Goal: Information Seeking & Learning: Learn about a topic

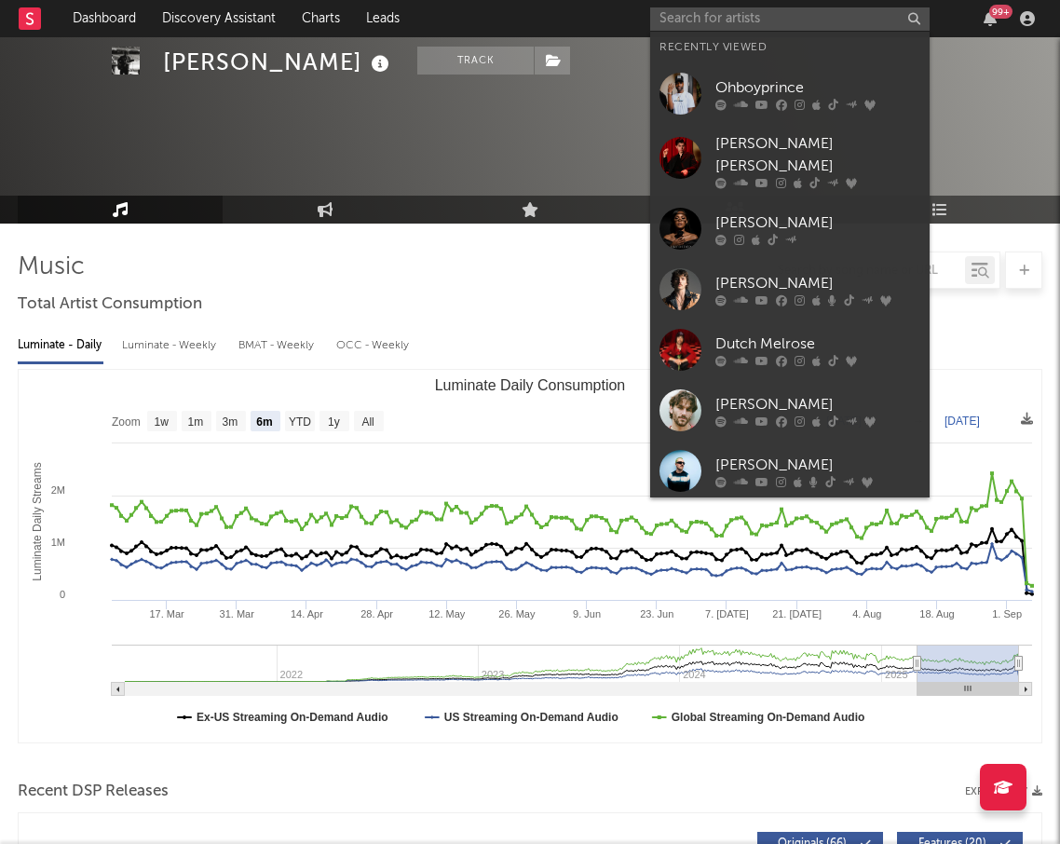
select select "6m"
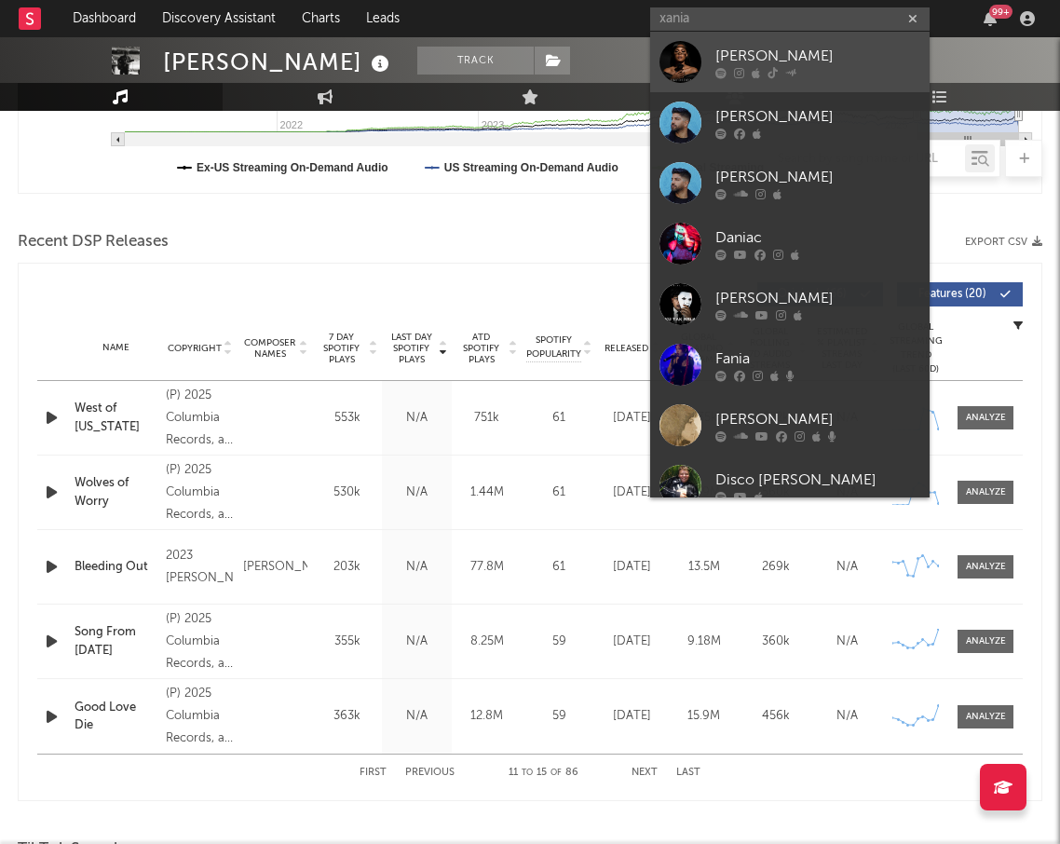
type input "xania"
click at [812, 61] on div "[PERSON_NAME]" at bounding box center [817, 56] width 205 height 22
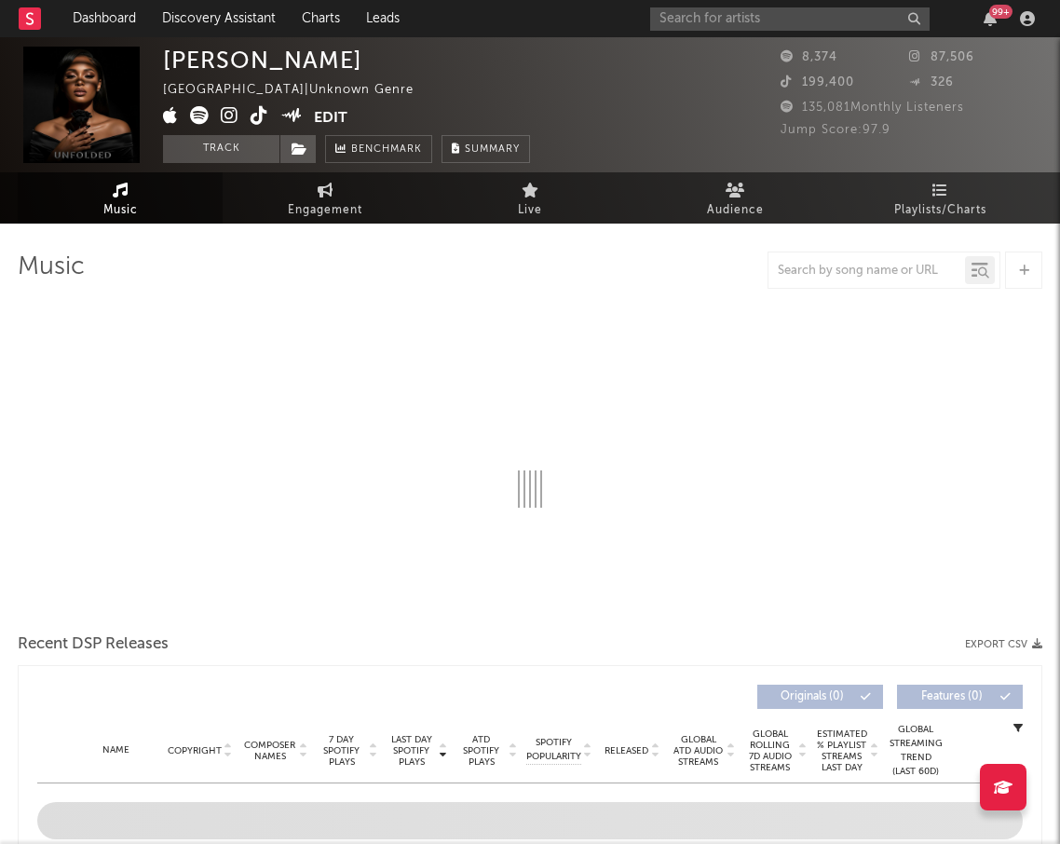
select select "1w"
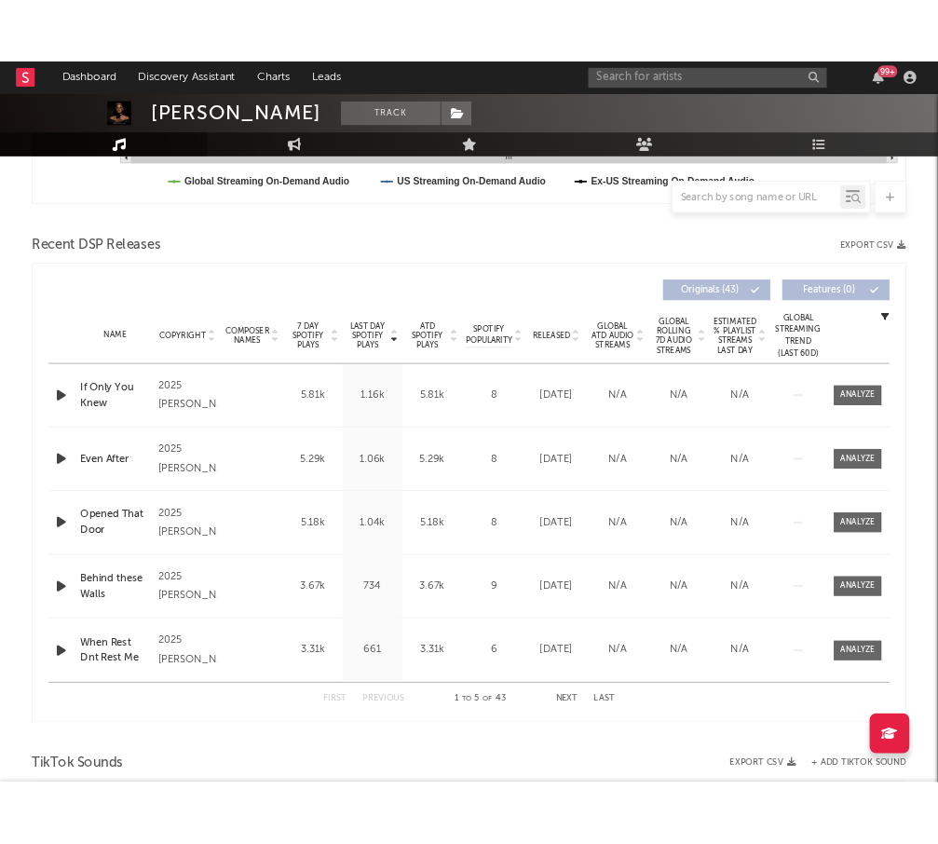
scroll to position [688, 0]
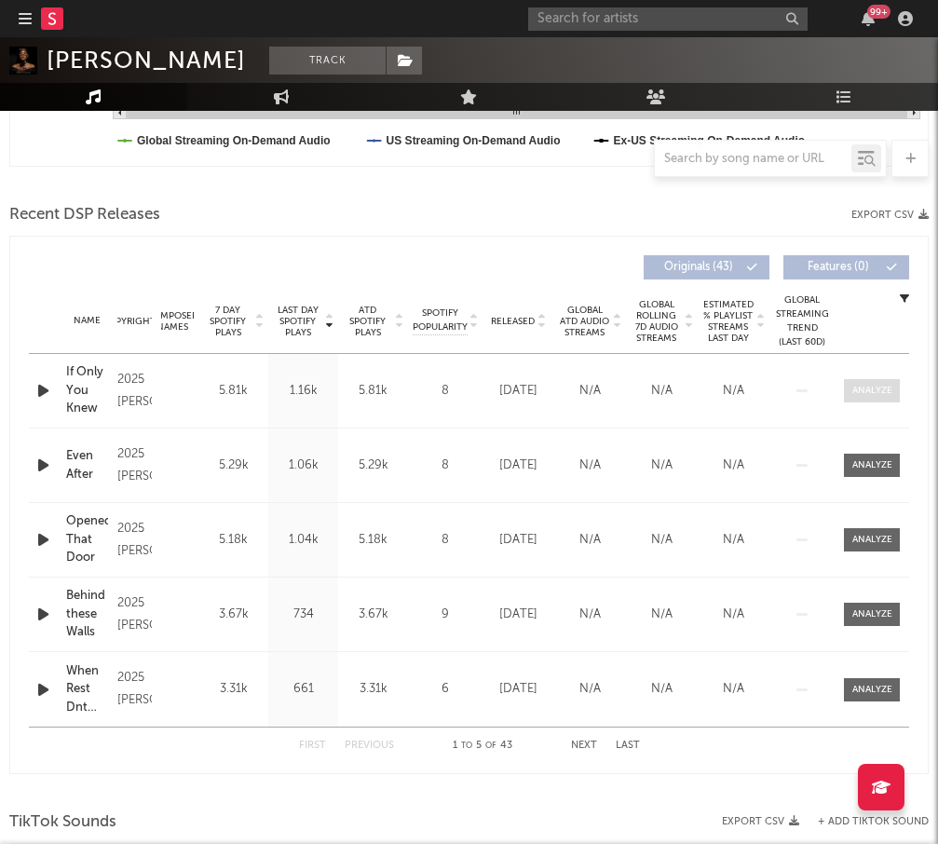
click at [863, 385] on div at bounding box center [872, 391] width 40 height 14
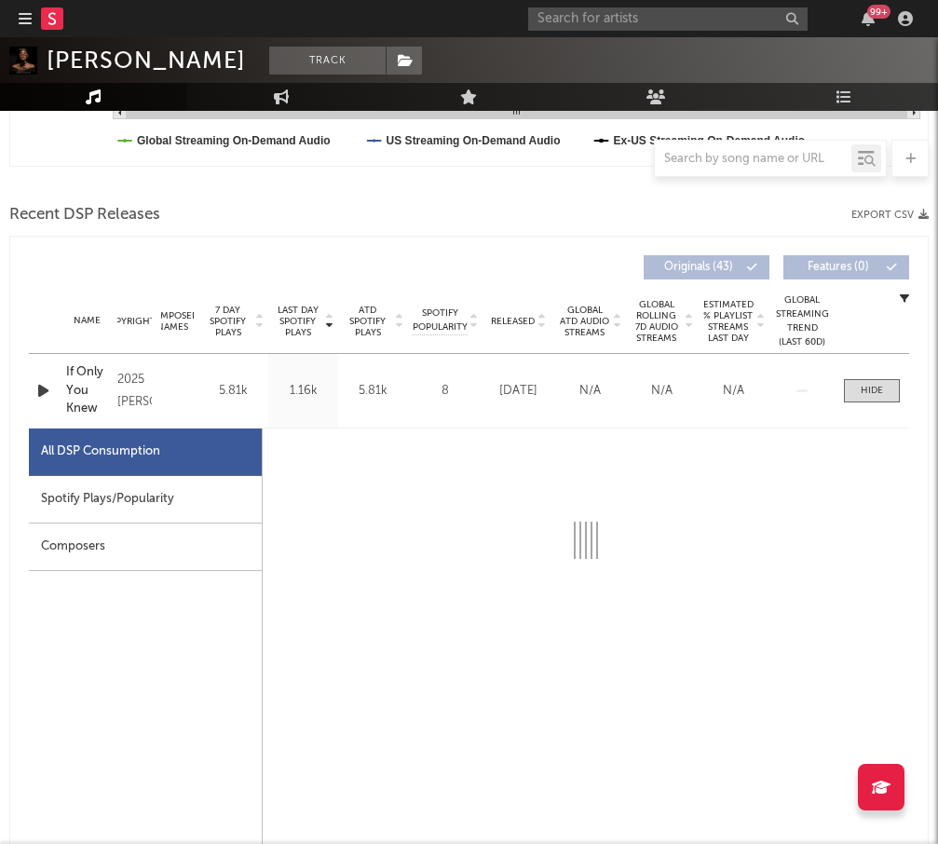
select select "1w"
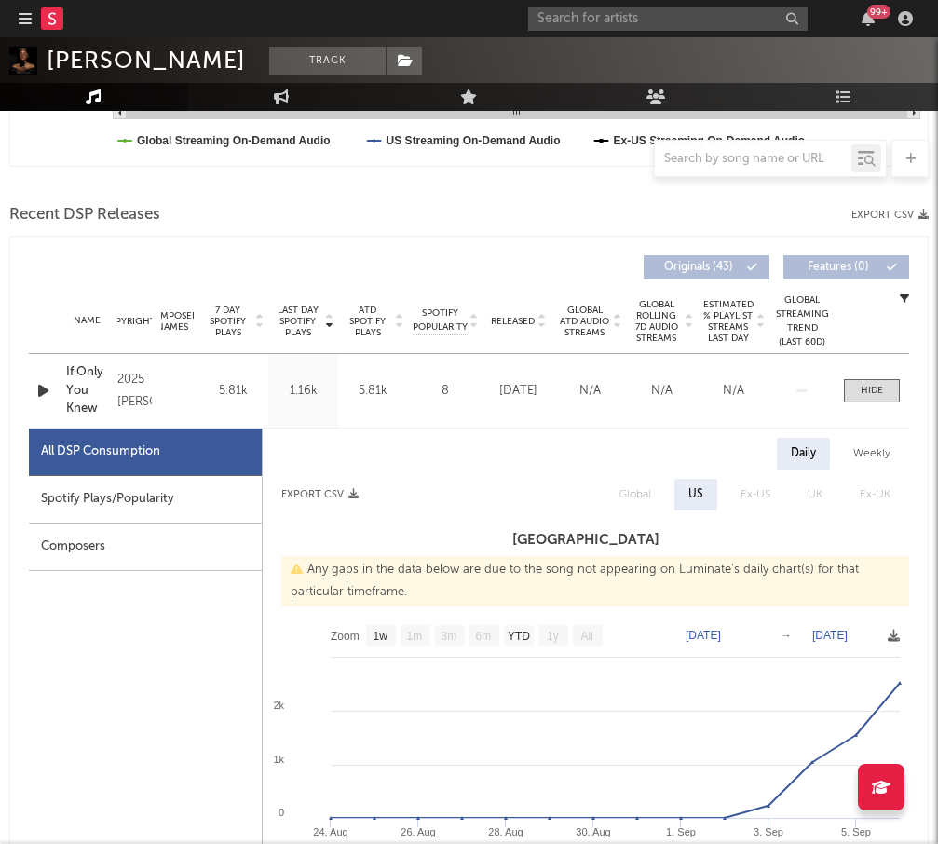
click at [147, 493] on div "Spotify Plays/Popularity" at bounding box center [145, 499] width 233 height 47
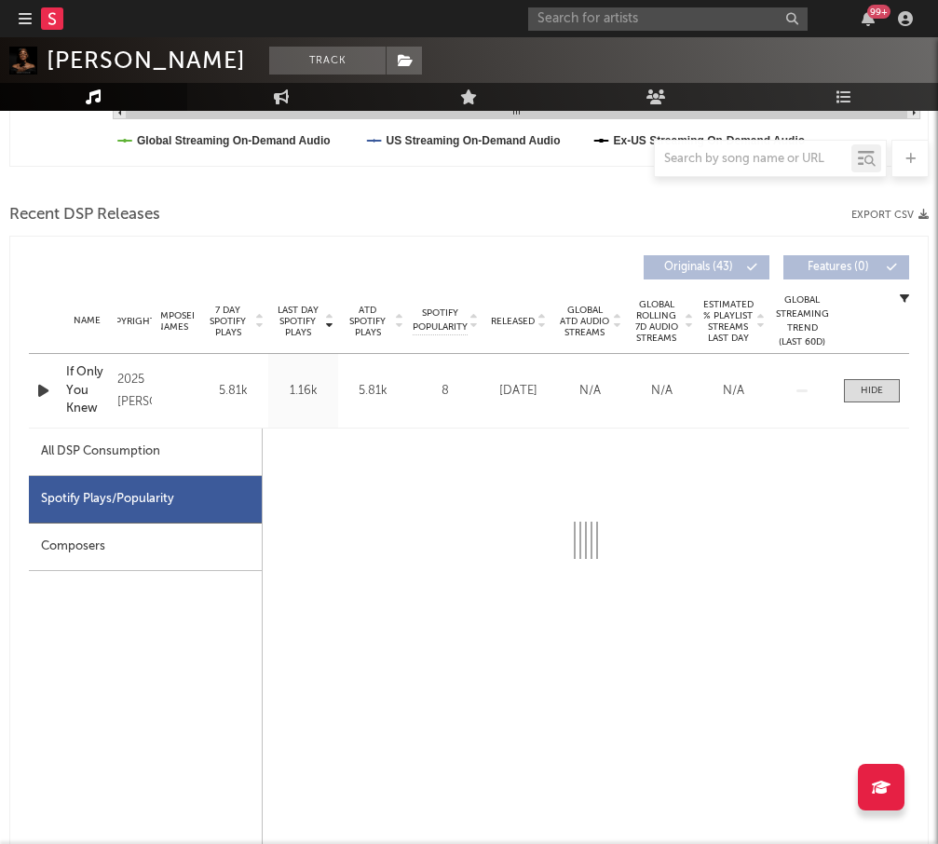
select select "1w"
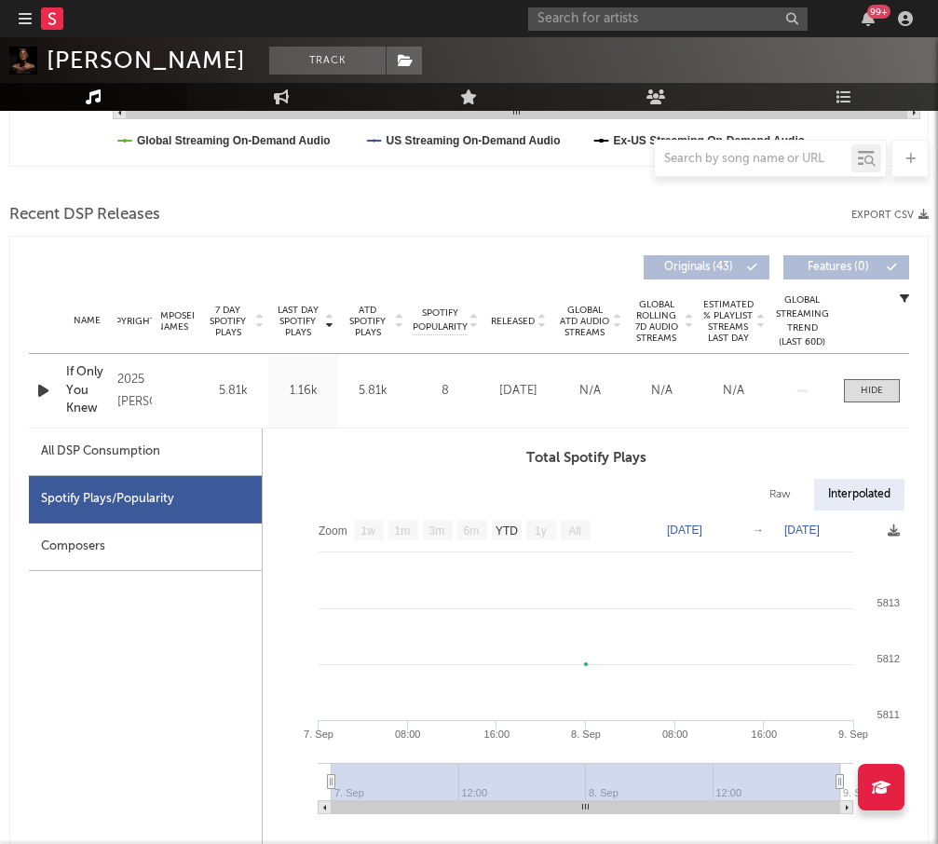
click at [132, 460] on div "All DSP Consumption" at bounding box center [100, 451] width 119 height 22
select select "1w"
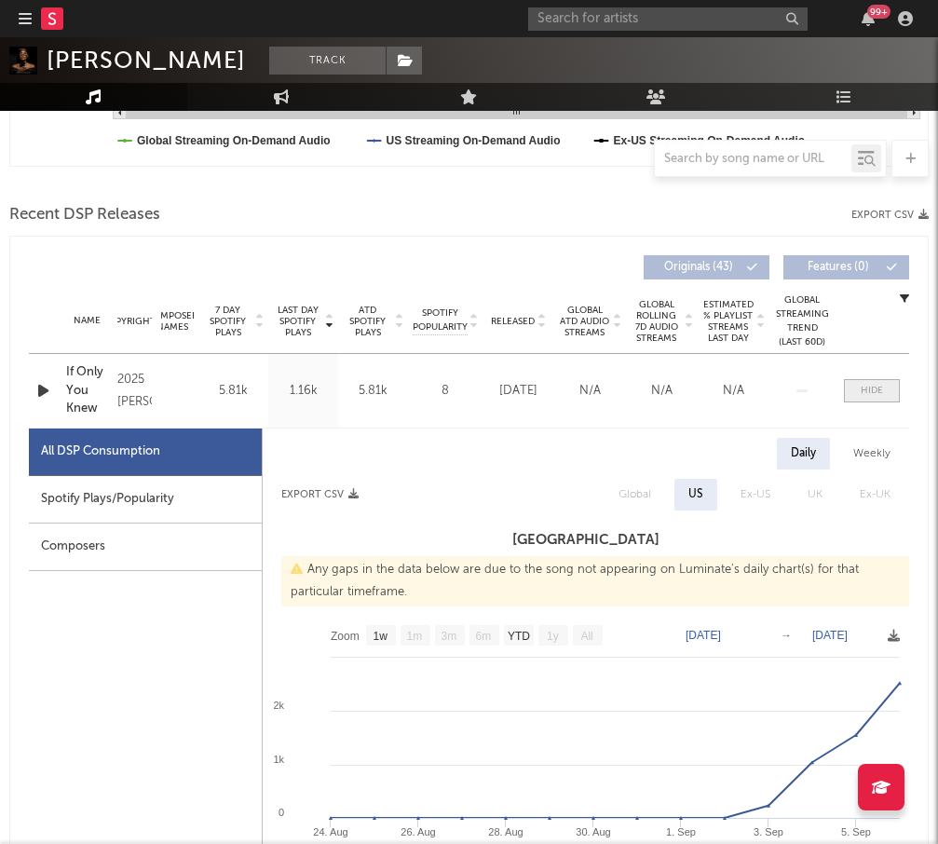
click at [862, 392] on div at bounding box center [871, 391] width 22 height 14
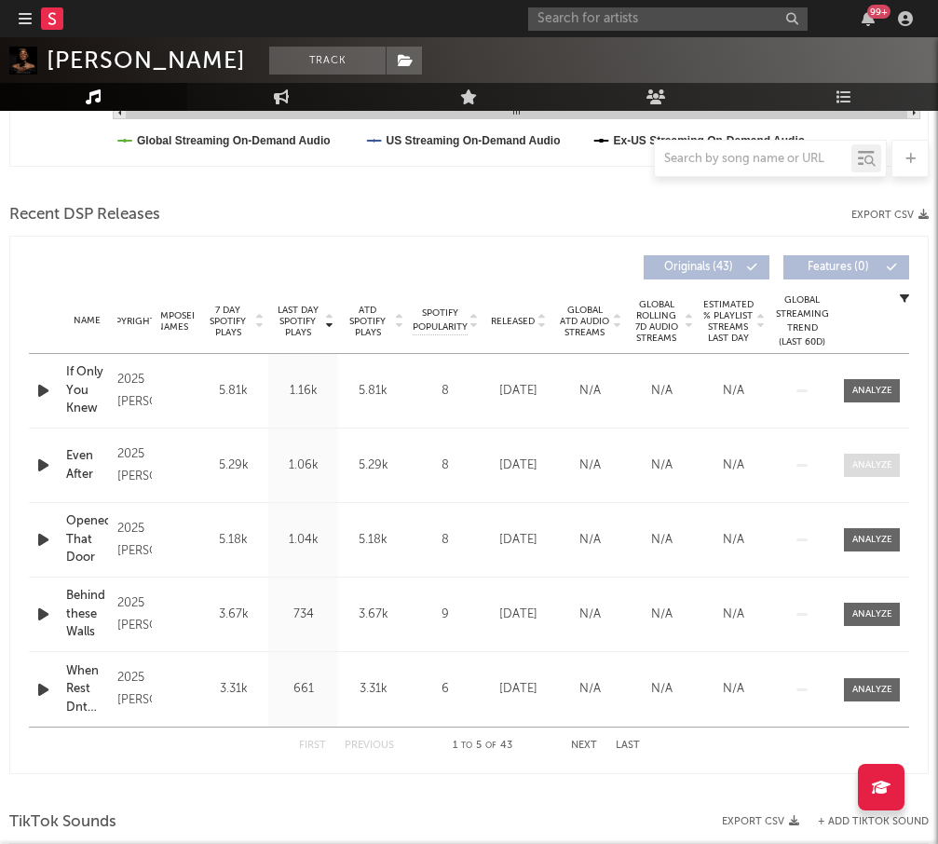
click at [862, 458] on div at bounding box center [872, 465] width 40 height 14
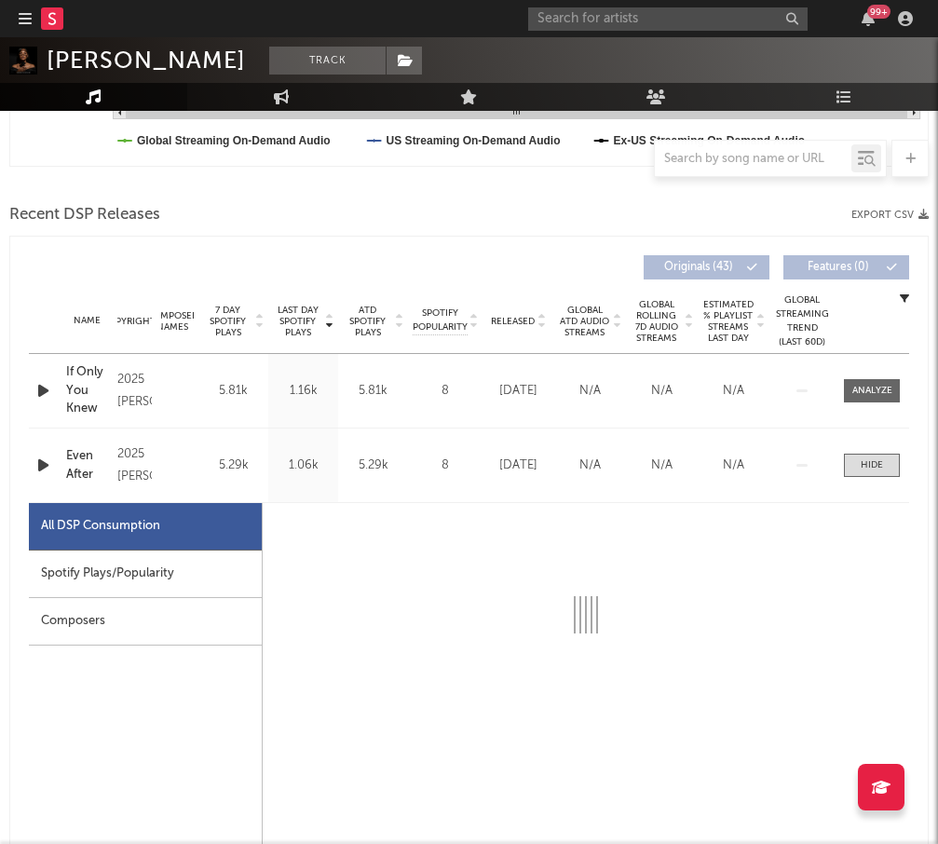
select select "1w"
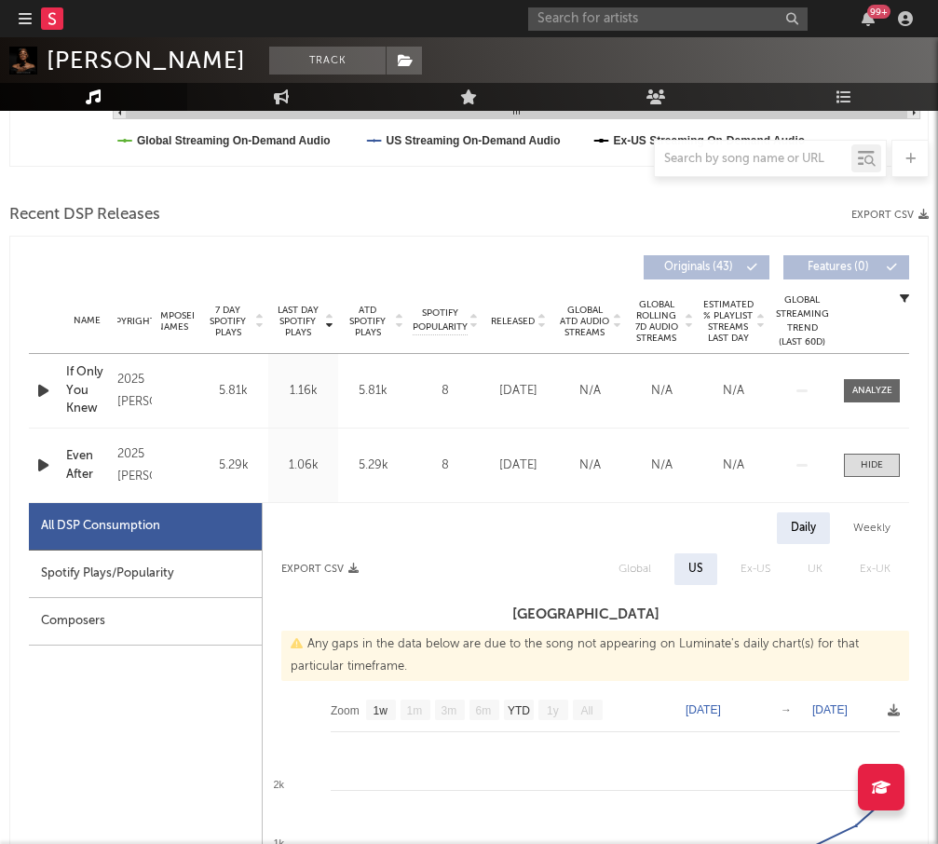
click at [149, 574] on div "Spotify Plays/Popularity" at bounding box center [145, 573] width 233 height 47
select select "1w"
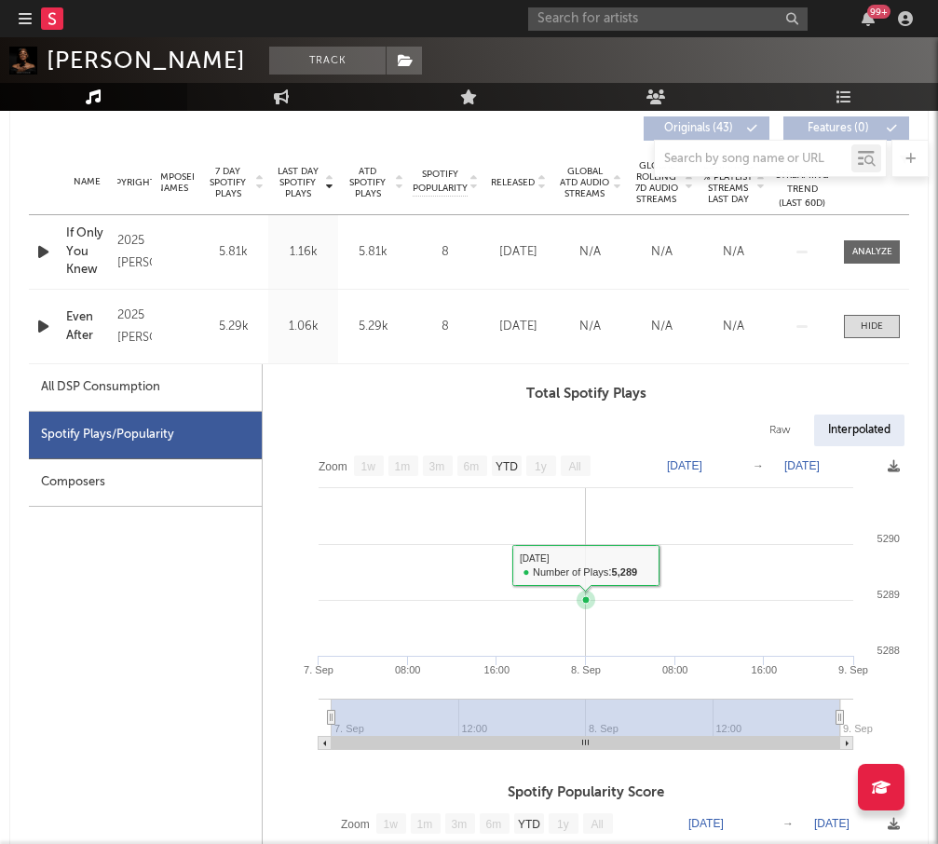
scroll to position [841, 0]
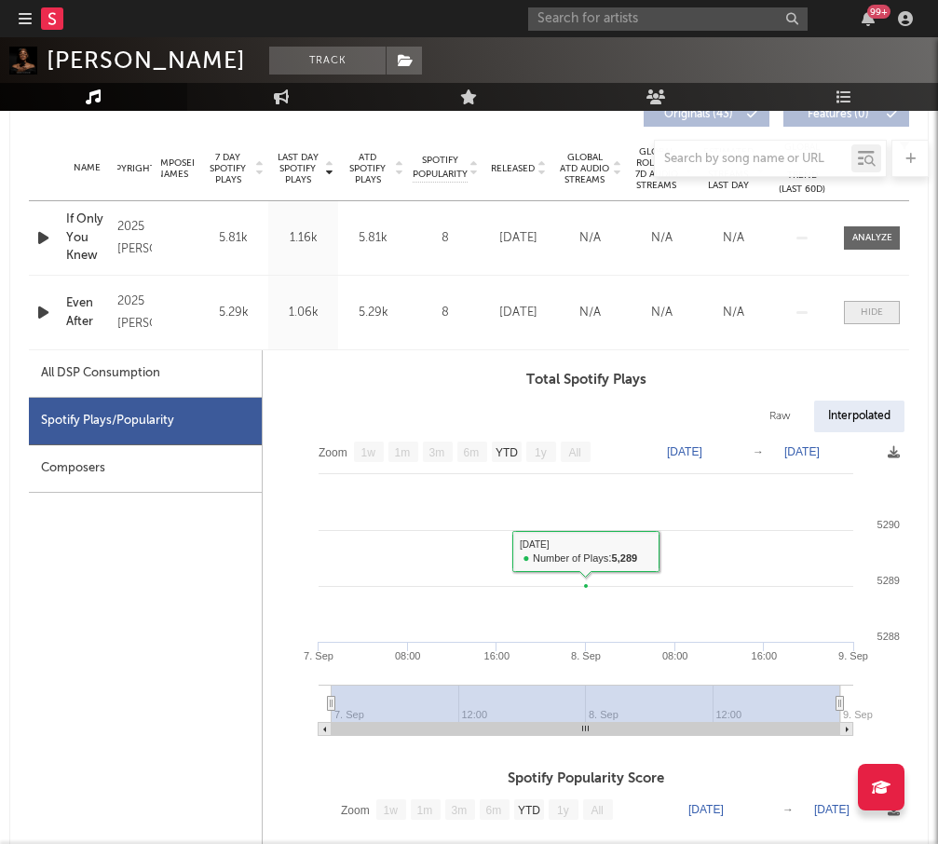
click at [876, 311] on div at bounding box center [871, 312] width 22 height 14
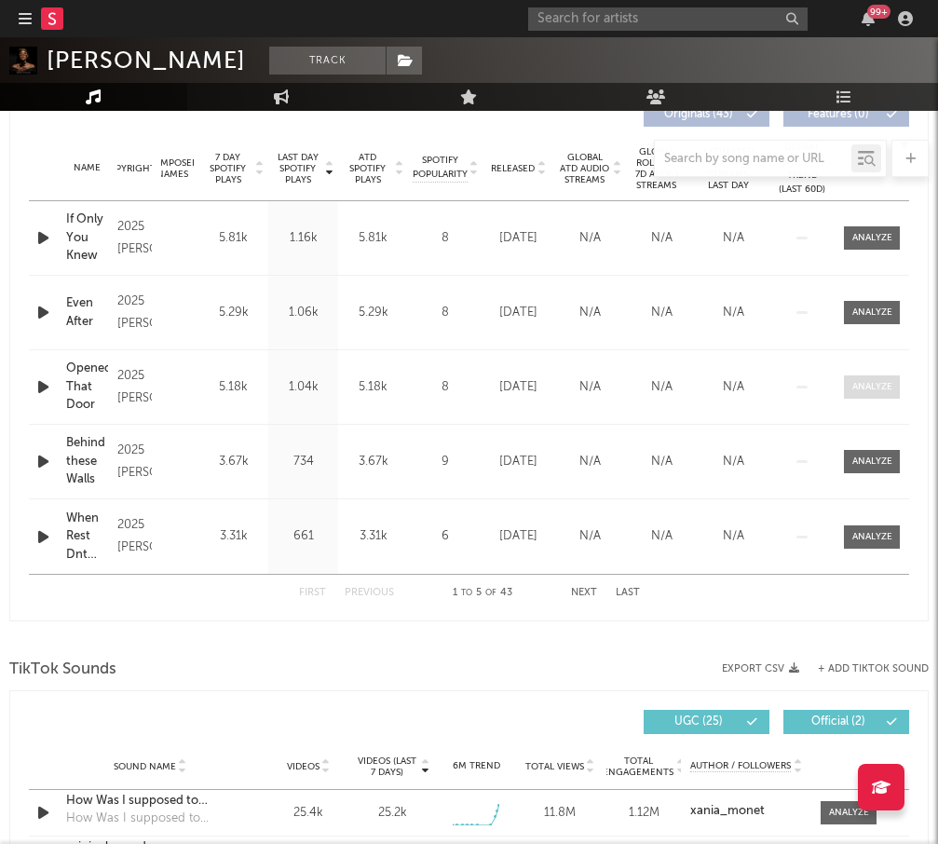
click at [880, 385] on div at bounding box center [872, 387] width 40 height 14
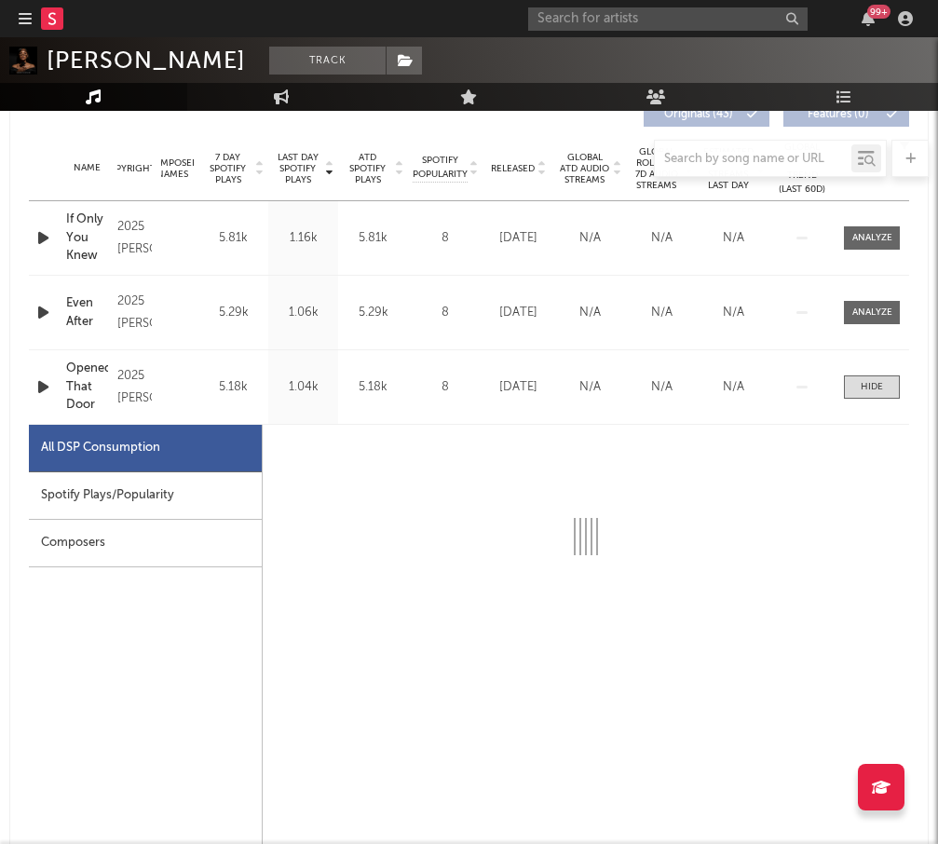
select select "1w"
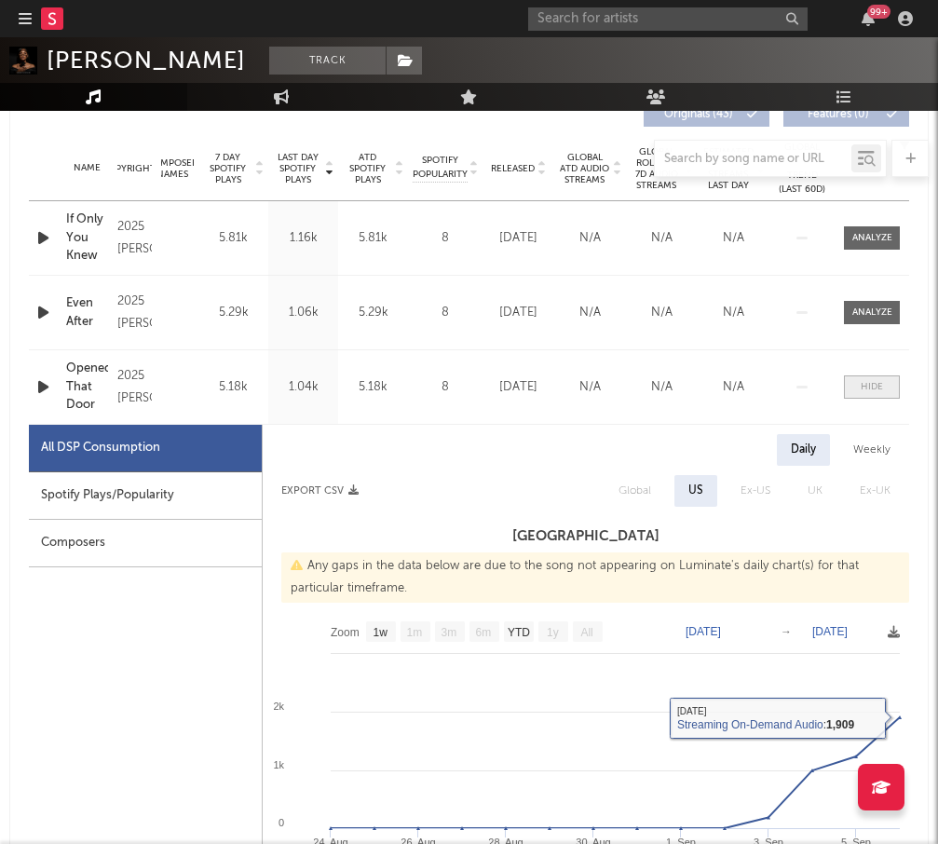
click at [880, 388] on div at bounding box center [871, 387] width 22 height 14
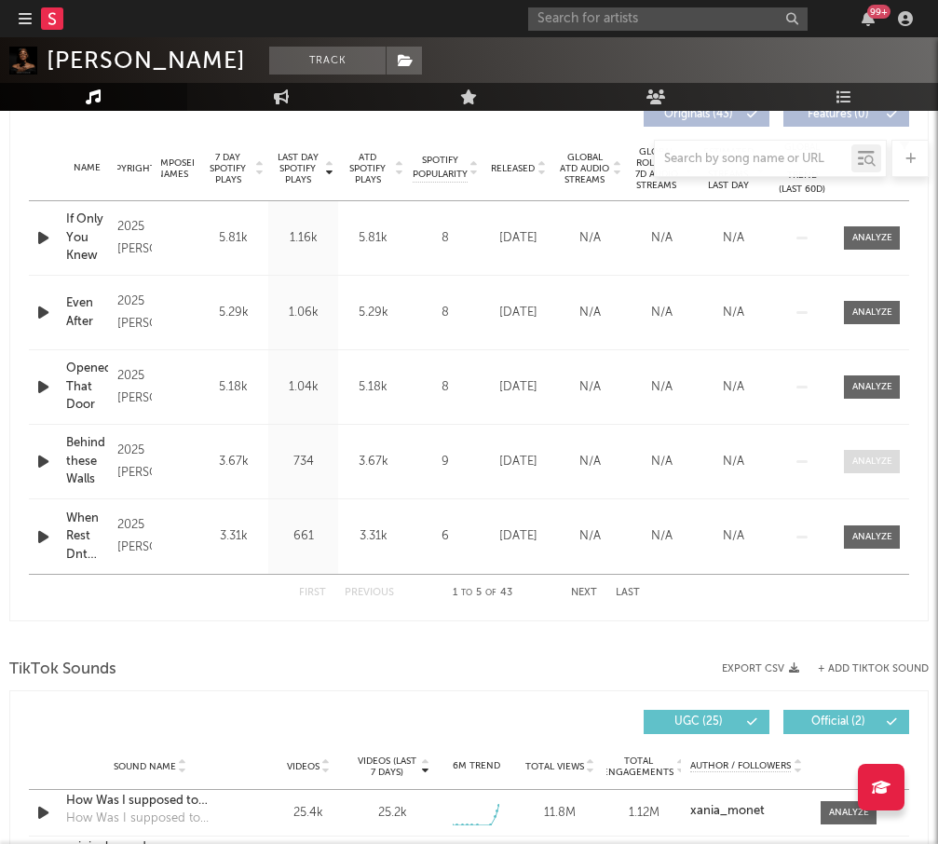
click at [858, 466] on div at bounding box center [872, 461] width 40 height 14
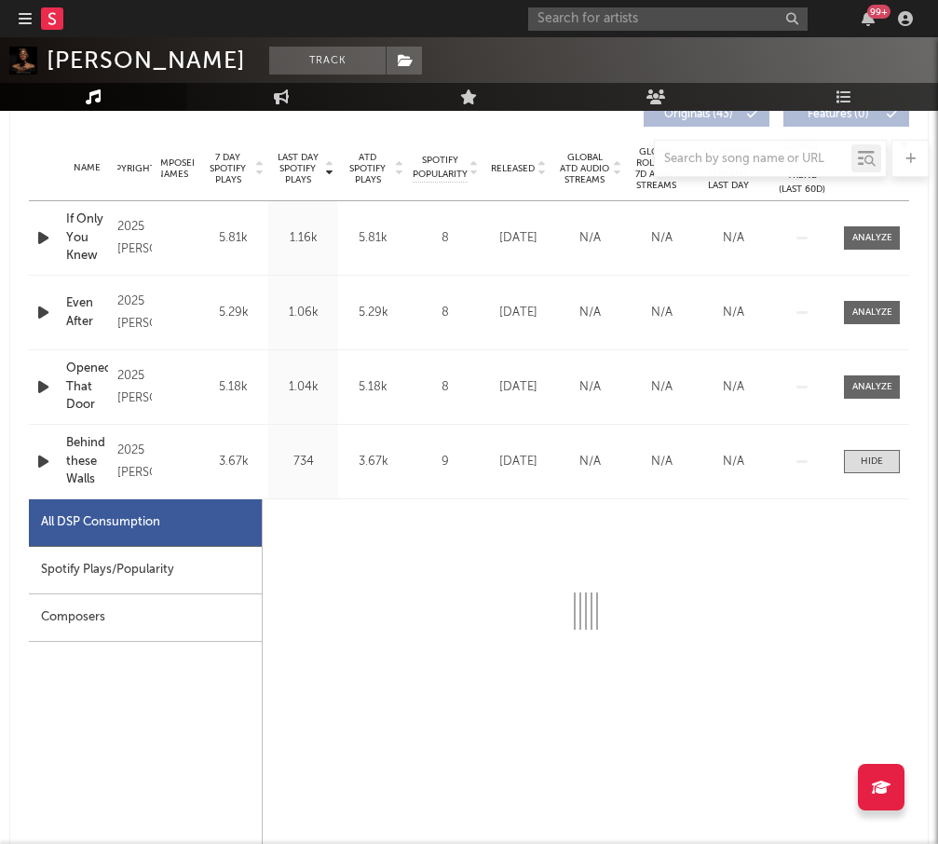
select select "1w"
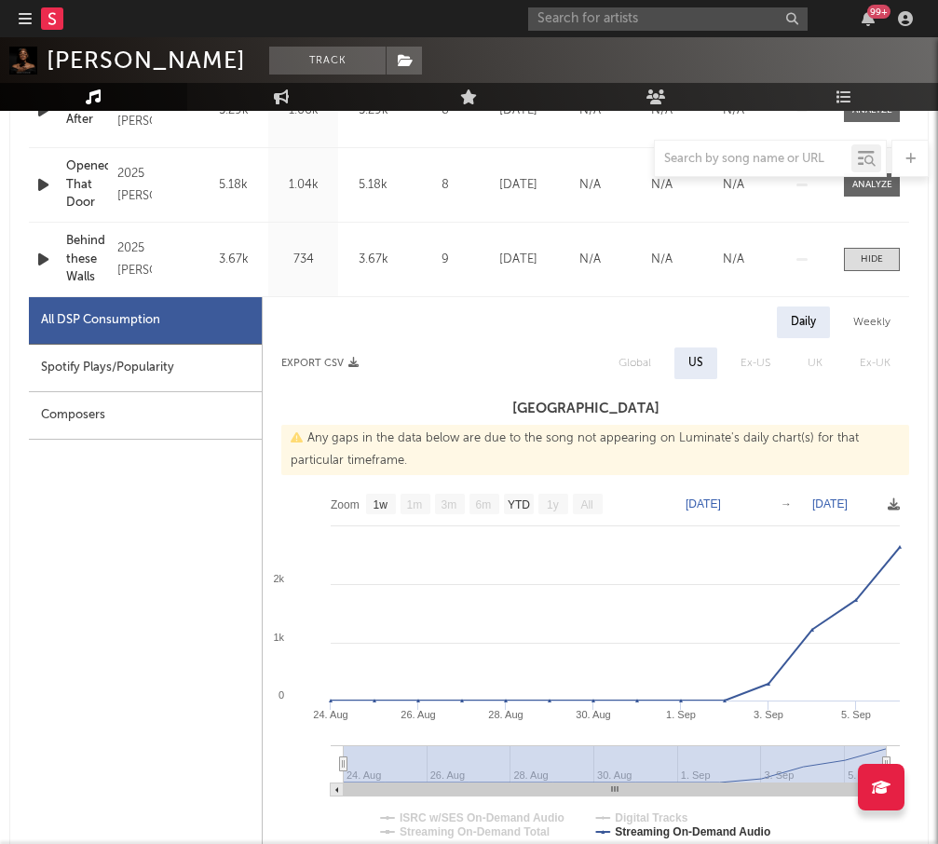
scroll to position [1048, 0]
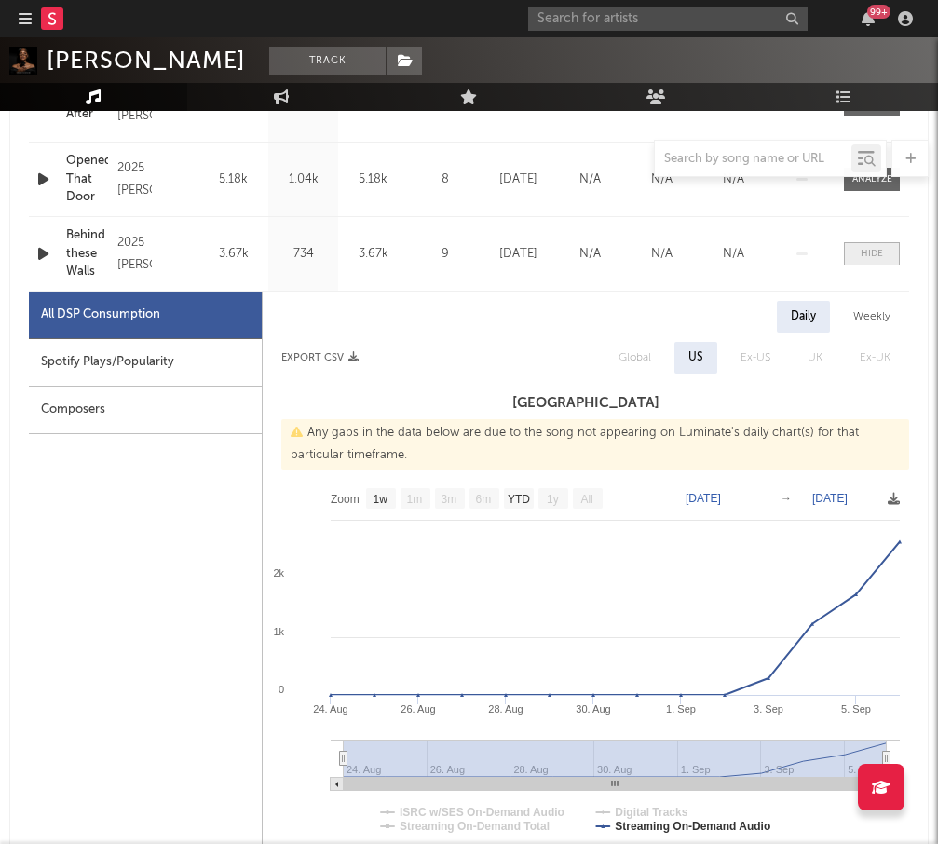
click at [872, 254] on div at bounding box center [871, 254] width 22 height 14
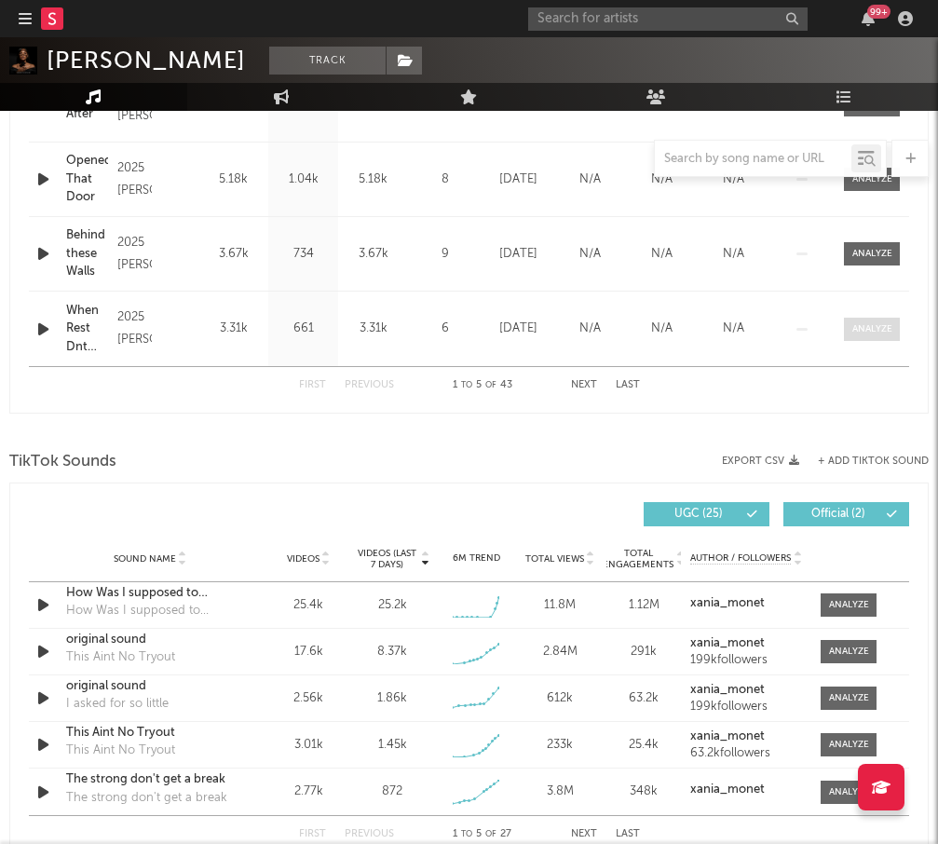
click at [866, 336] on span at bounding box center [872, 328] width 56 height 23
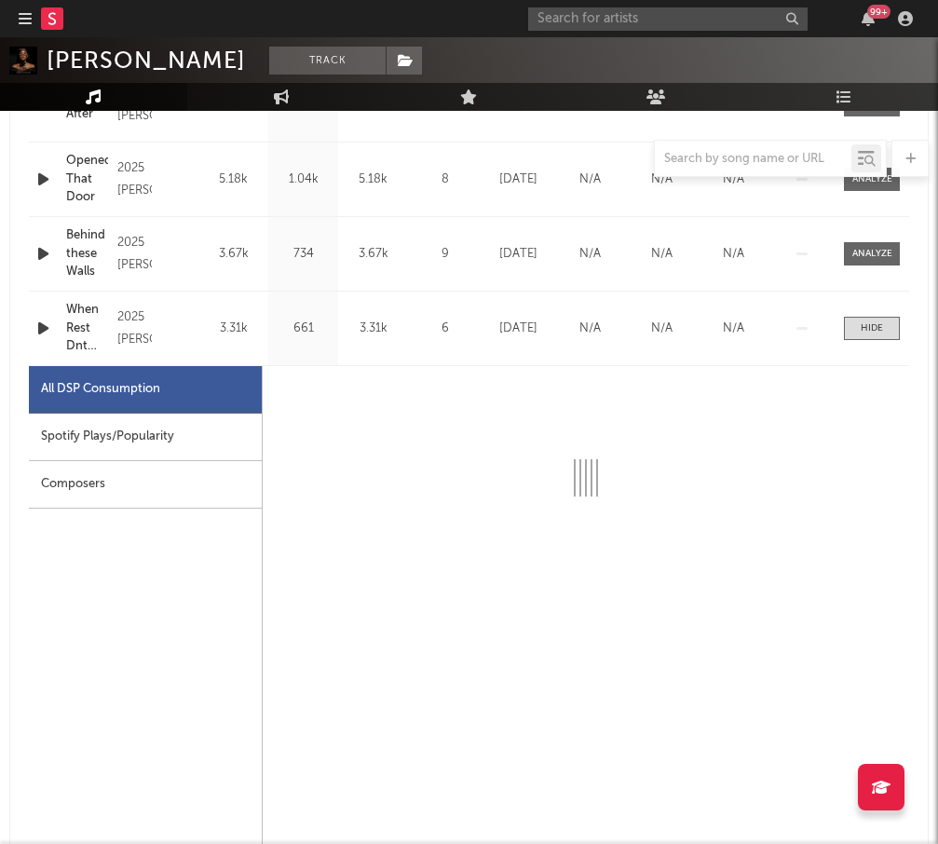
select select "1w"
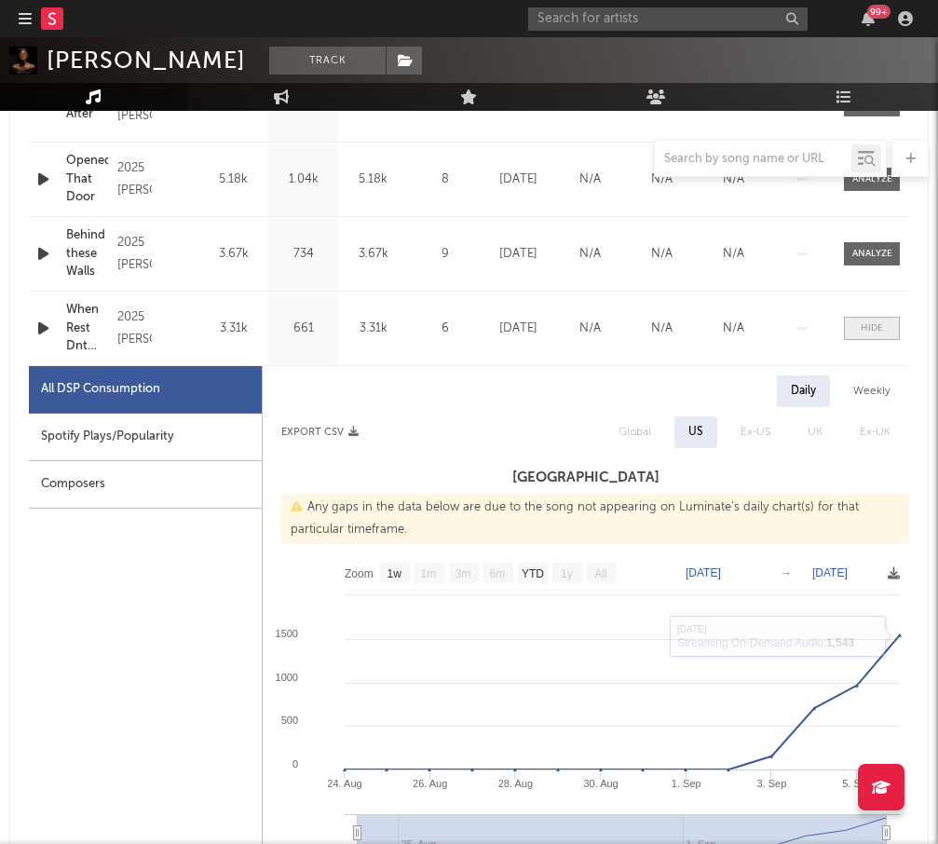
click at [867, 334] on div at bounding box center [871, 328] width 22 height 14
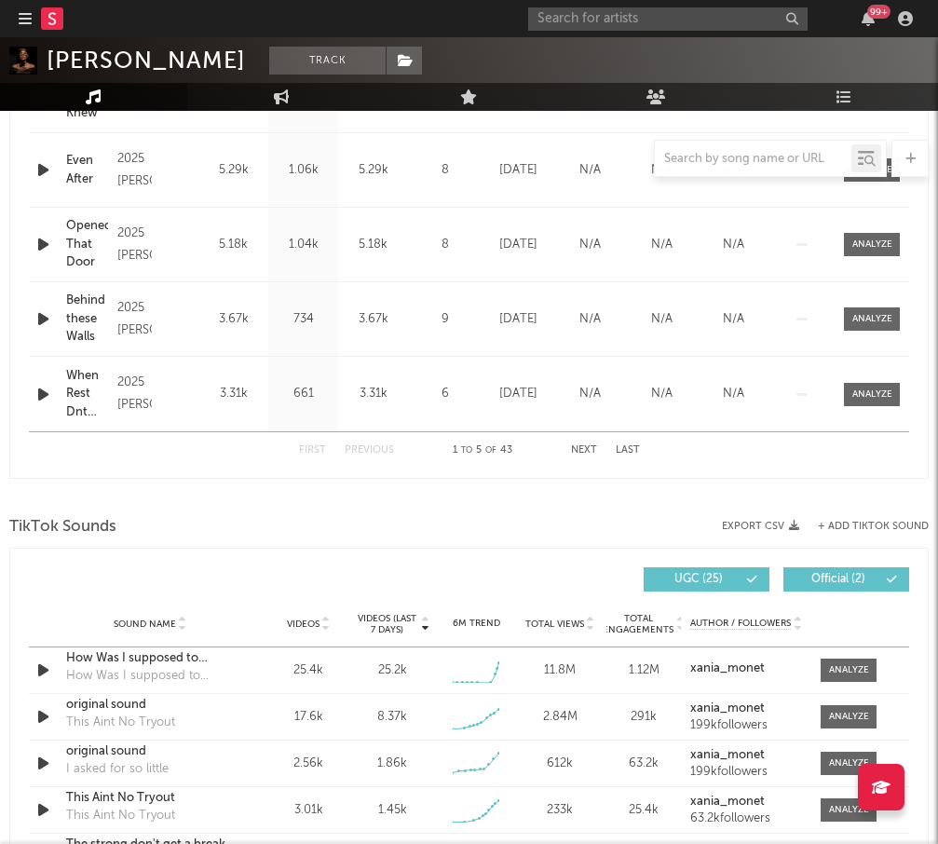
scroll to position [979, 0]
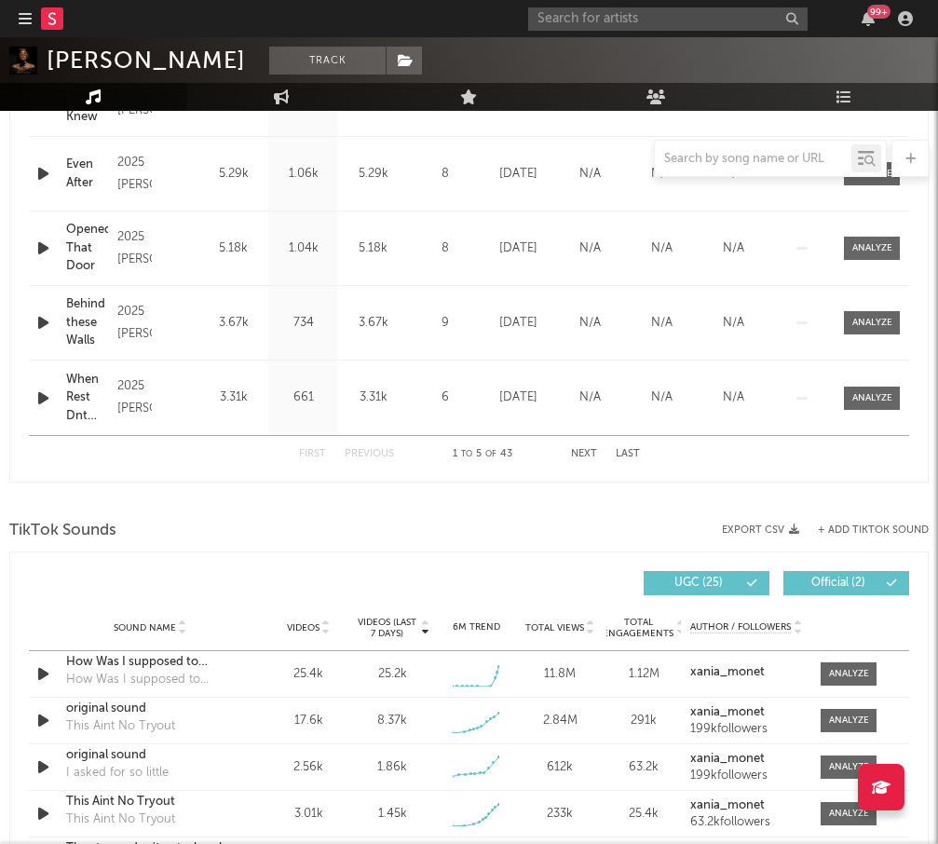
click at [577, 452] on button "Next" at bounding box center [584, 454] width 26 height 10
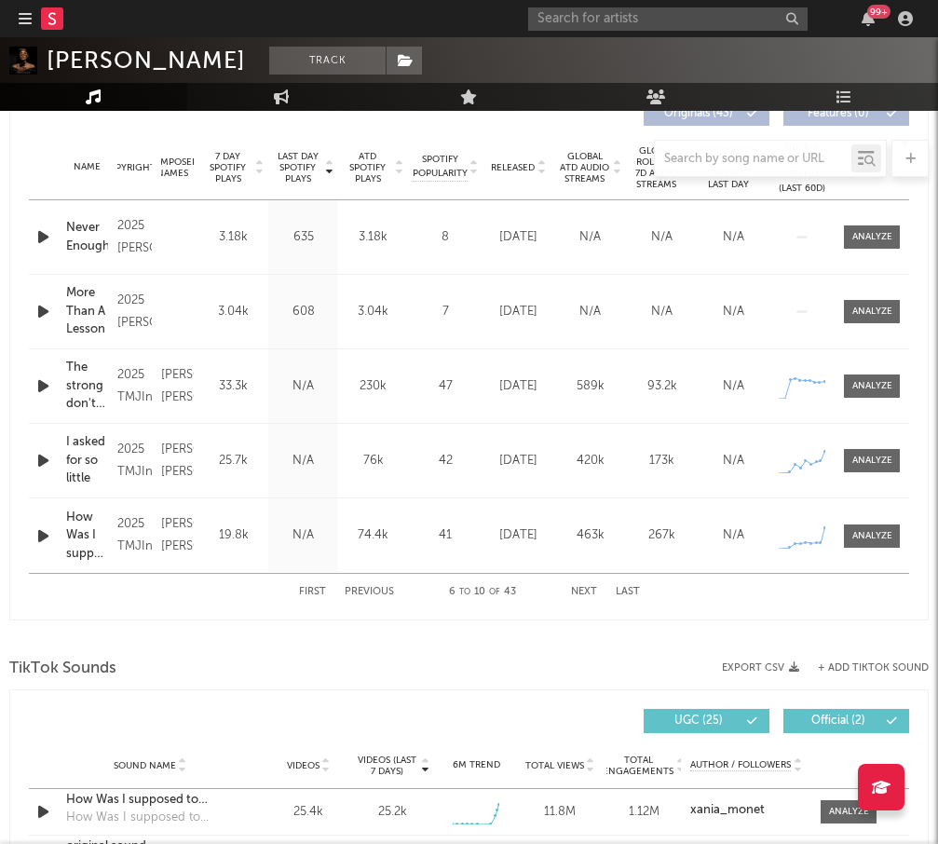
scroll to position [836, 0]
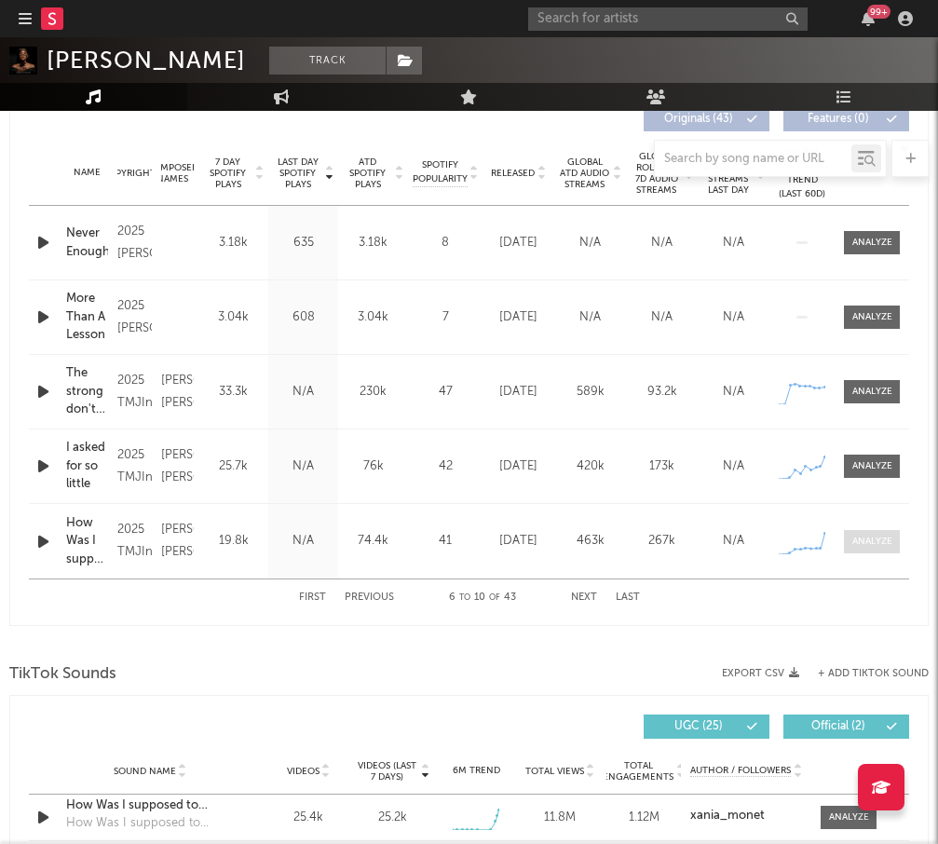
click at [871, 535] on div at bounding box center [872, 541] width 40 height 14
select select "1w"
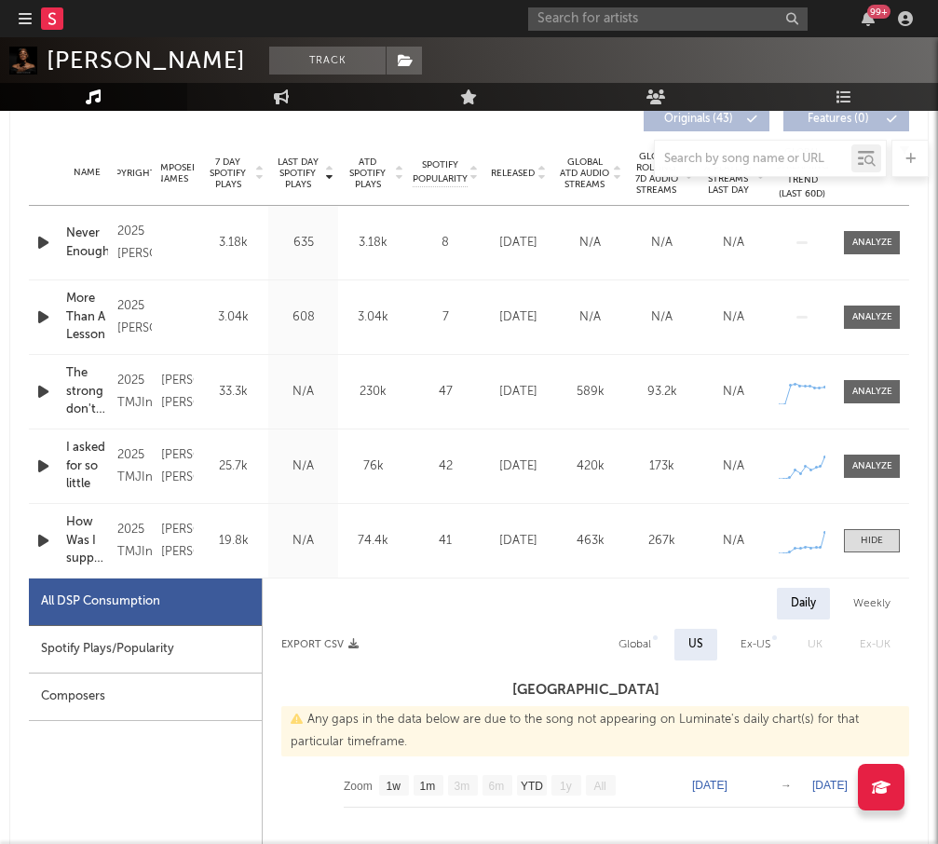
click at [123, 662] on div "Spotify Plays/Popularity" at bounding box center [145, 649] width 233 height 47
select select "1w"
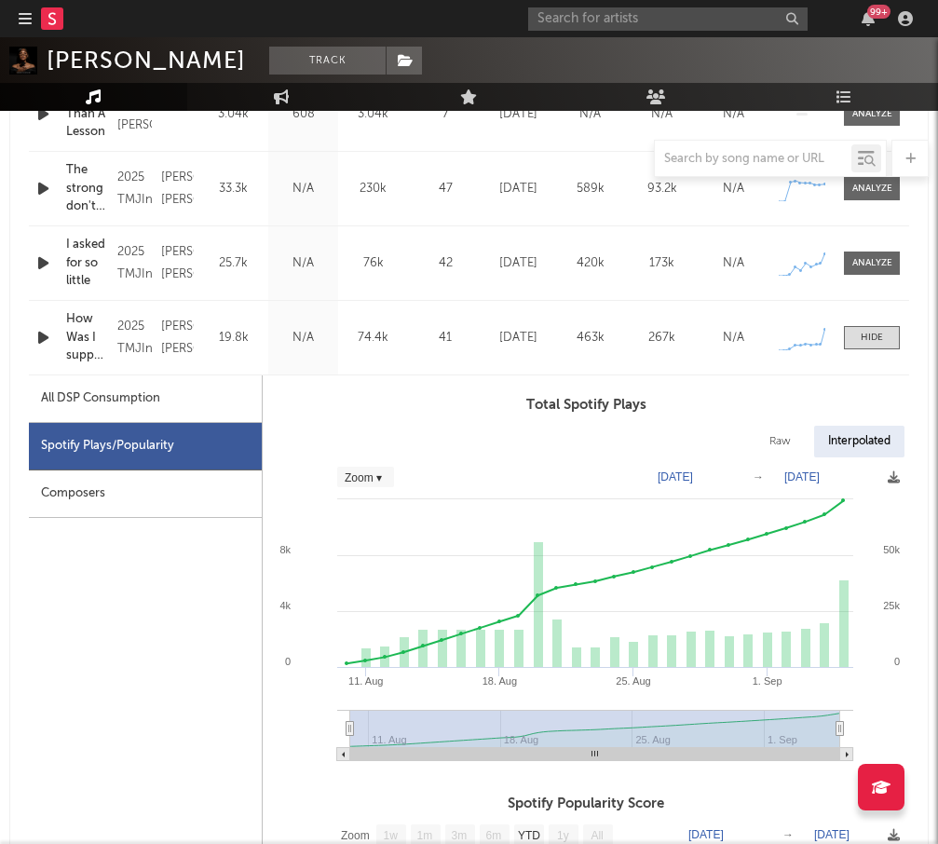
scroll to position [1043, 0]
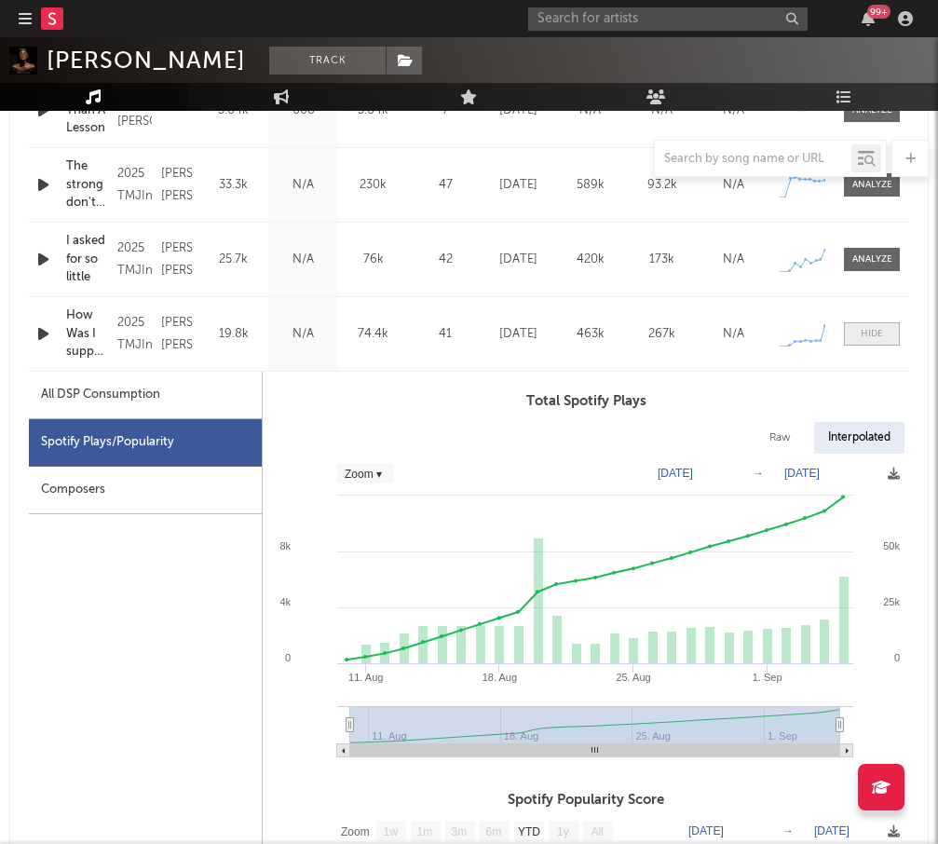
click at [865, 326] on span at bounding box center [872, 333] width 56 height 23
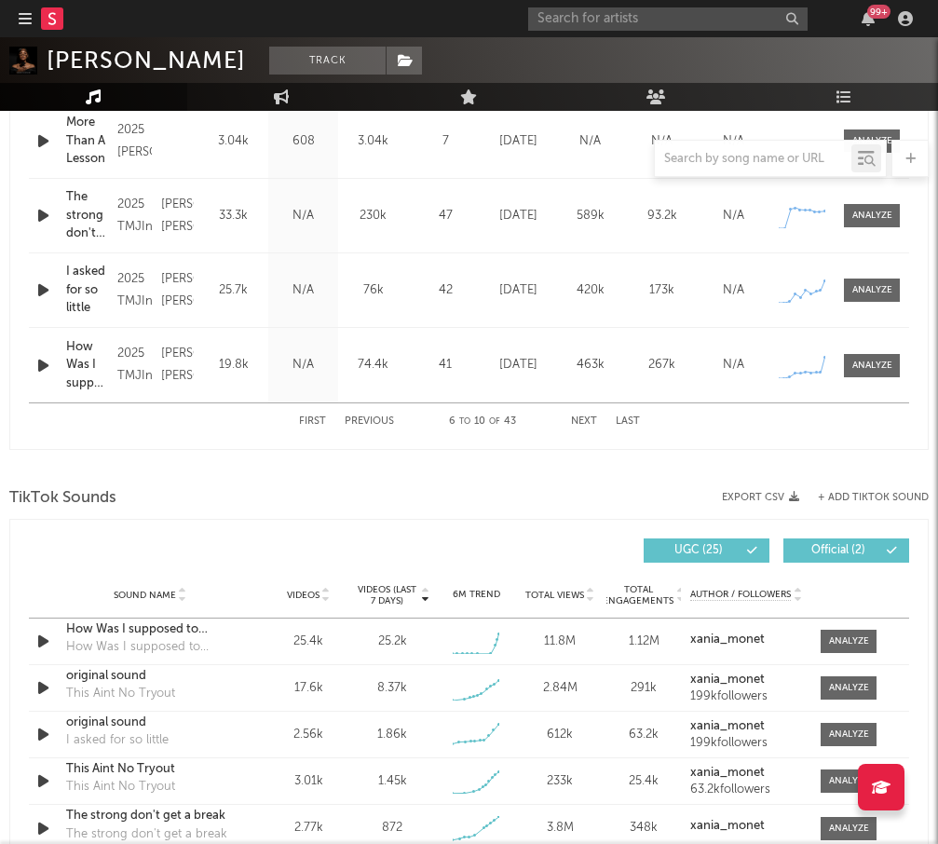
scroll to position [1010, 0]
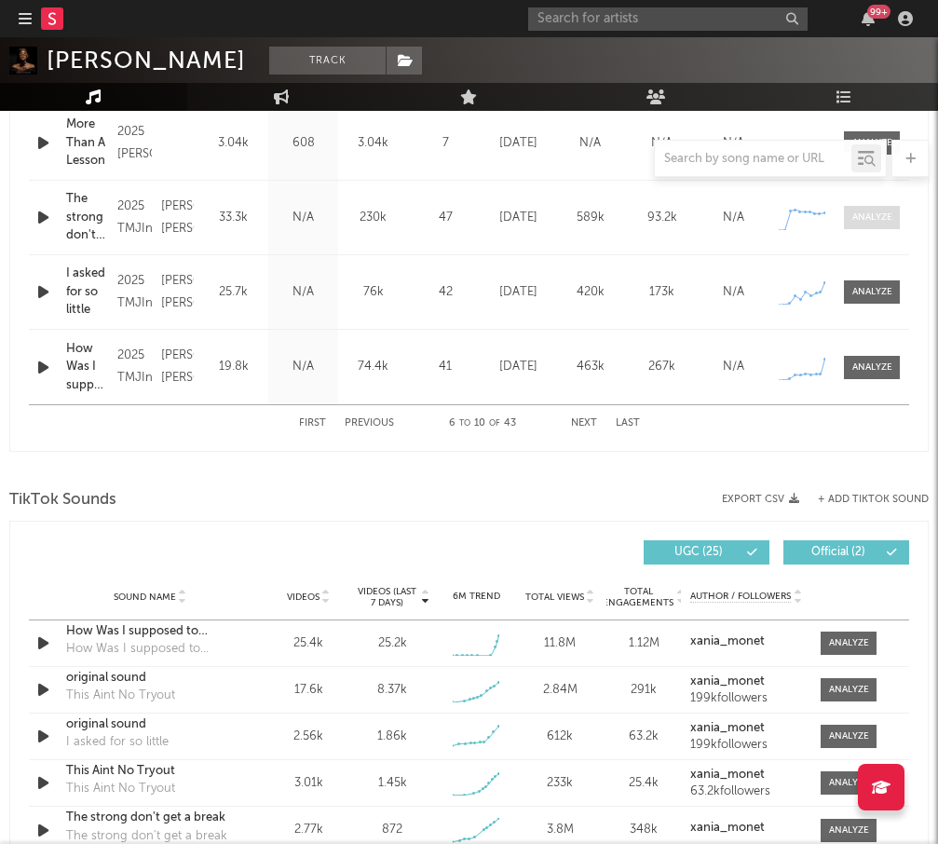
click at [862, 211] on div at bounding box center [872, 217] width 40 height 14
select select "1w"
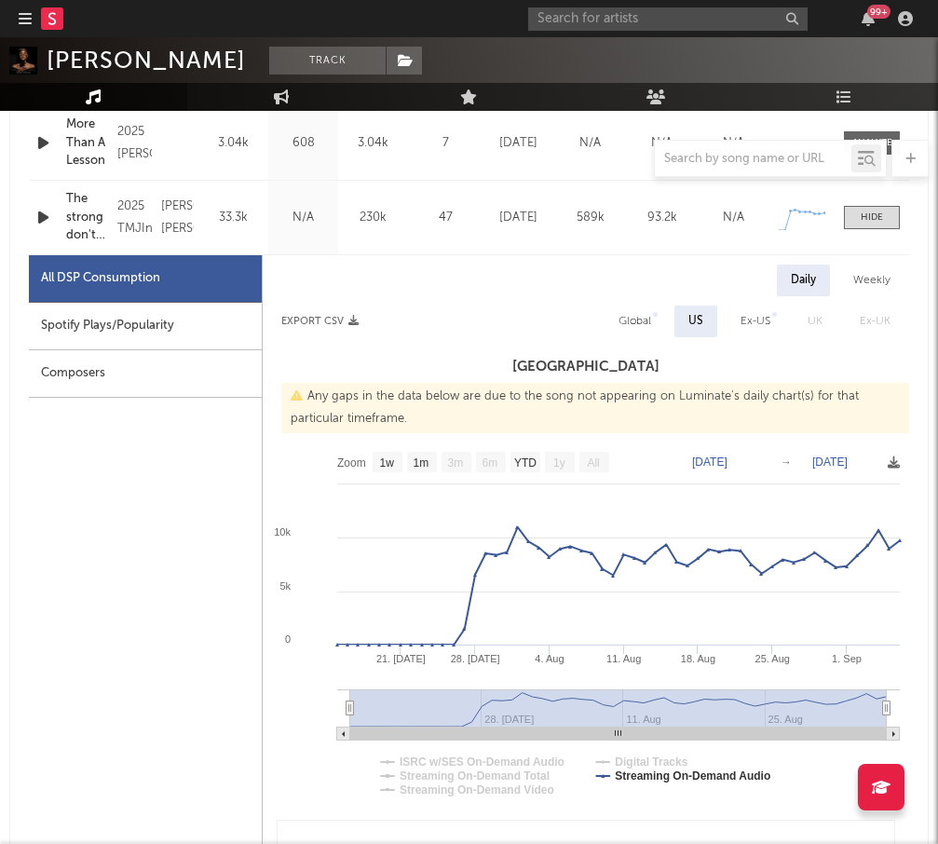
click at [147, 329] on div "Spotify Plays/Popularity" at bounding box center [145, 326] width 233 height 47
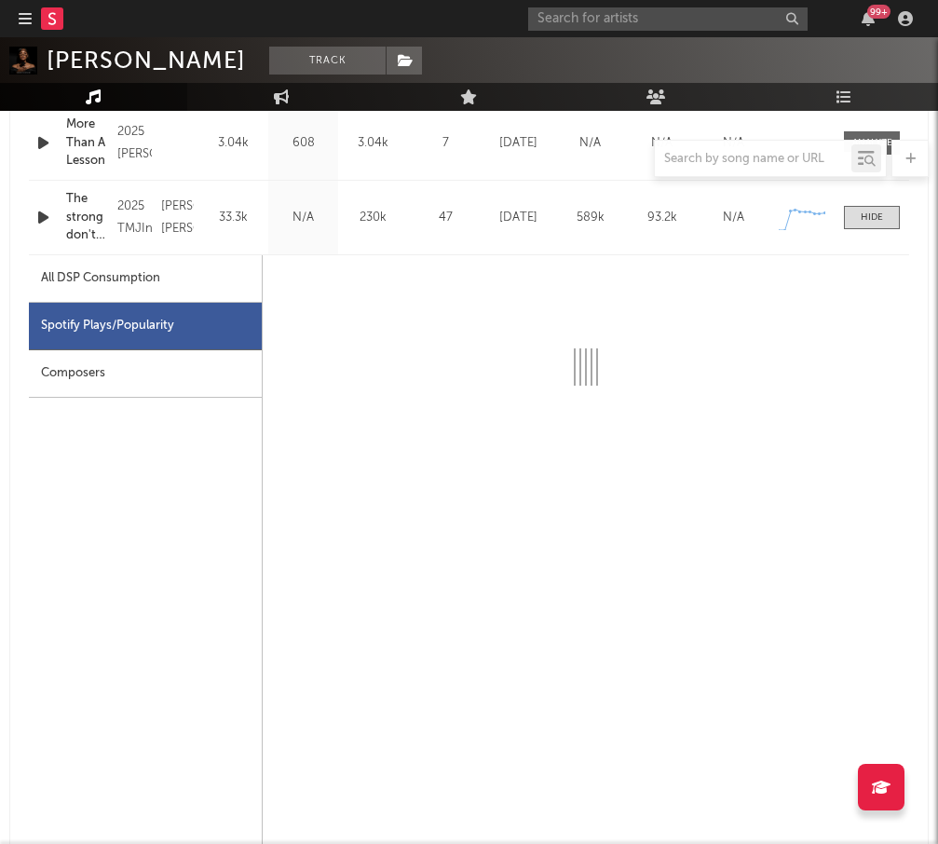
select select "1w"
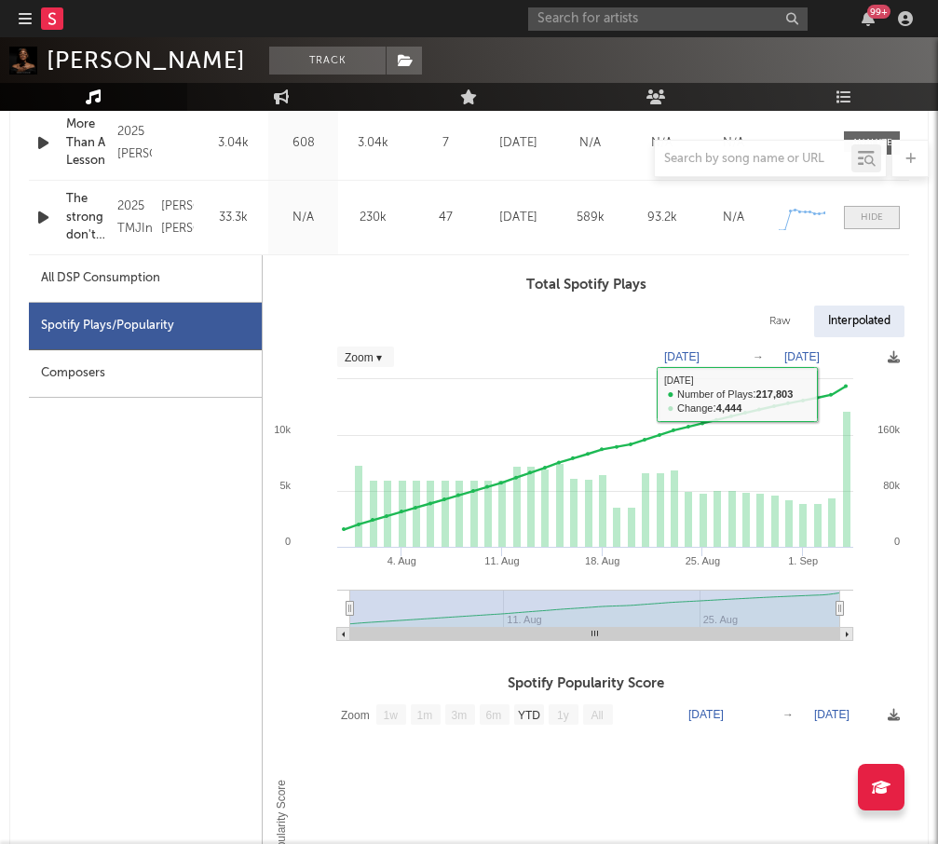
click at [885, 215] on span at bounding box center [872, 217] width 56 height 23
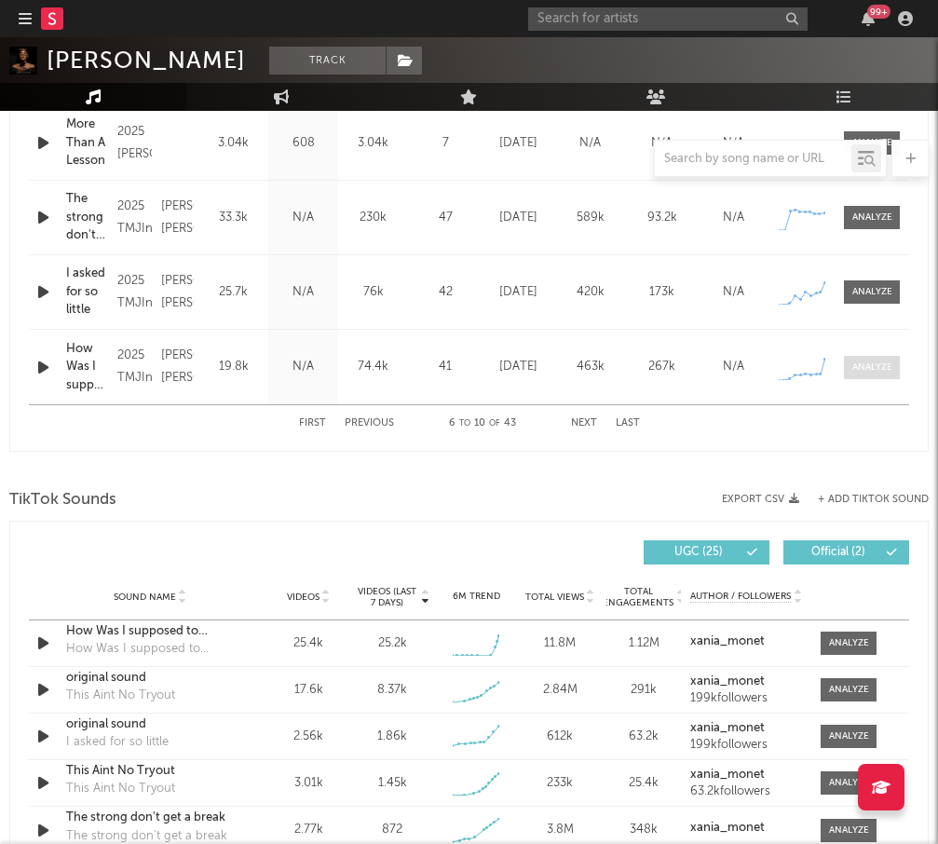
click at [868, 363] on div at bounding box center [872, 367] width 40 height 14
select select "1w"
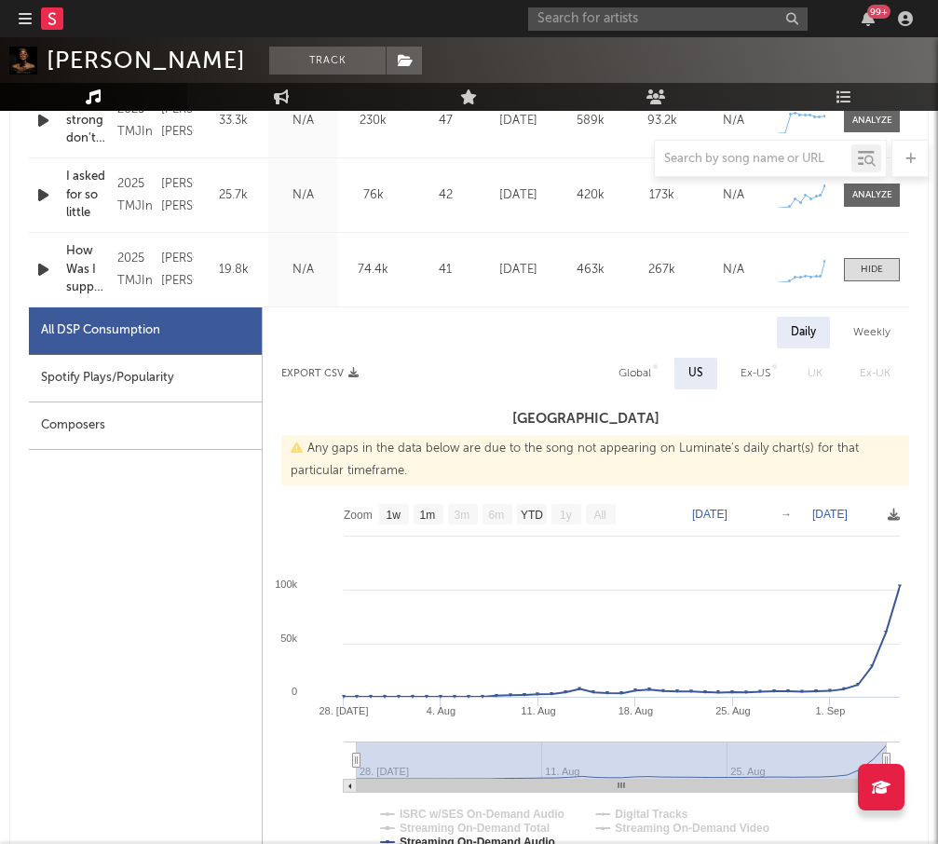
scroll to position [1108, 0]
click at [861, 265] on div at bounding box center [871, 269] width 22 height 14
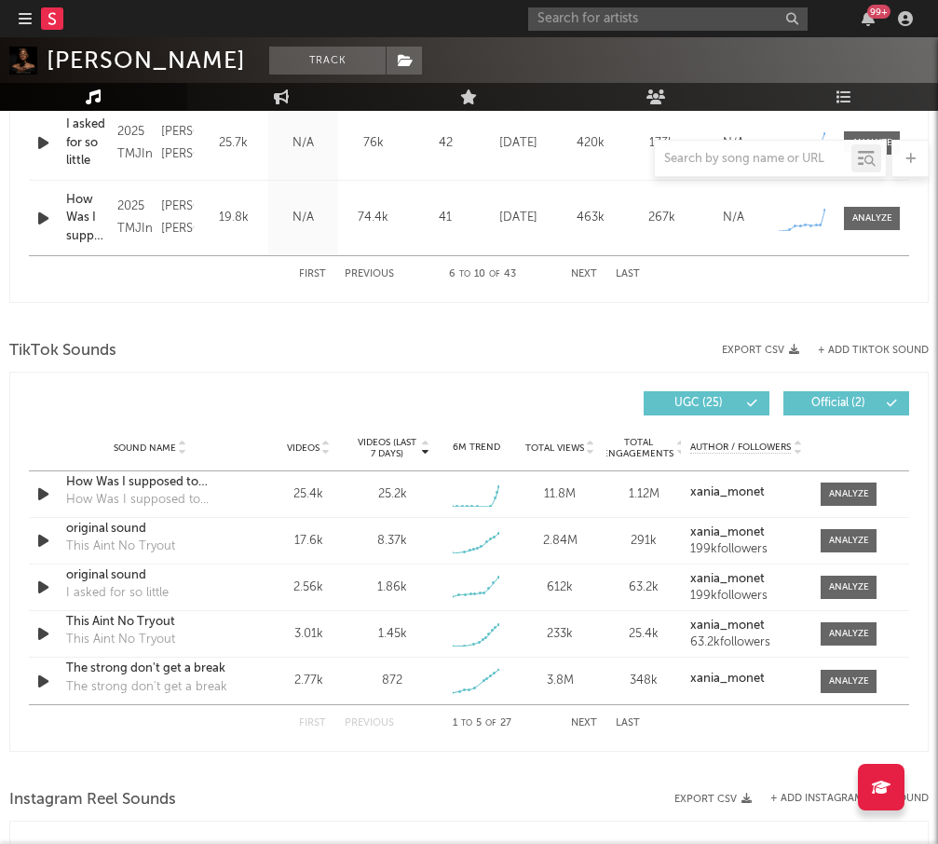
scroll to position [1163, 0]
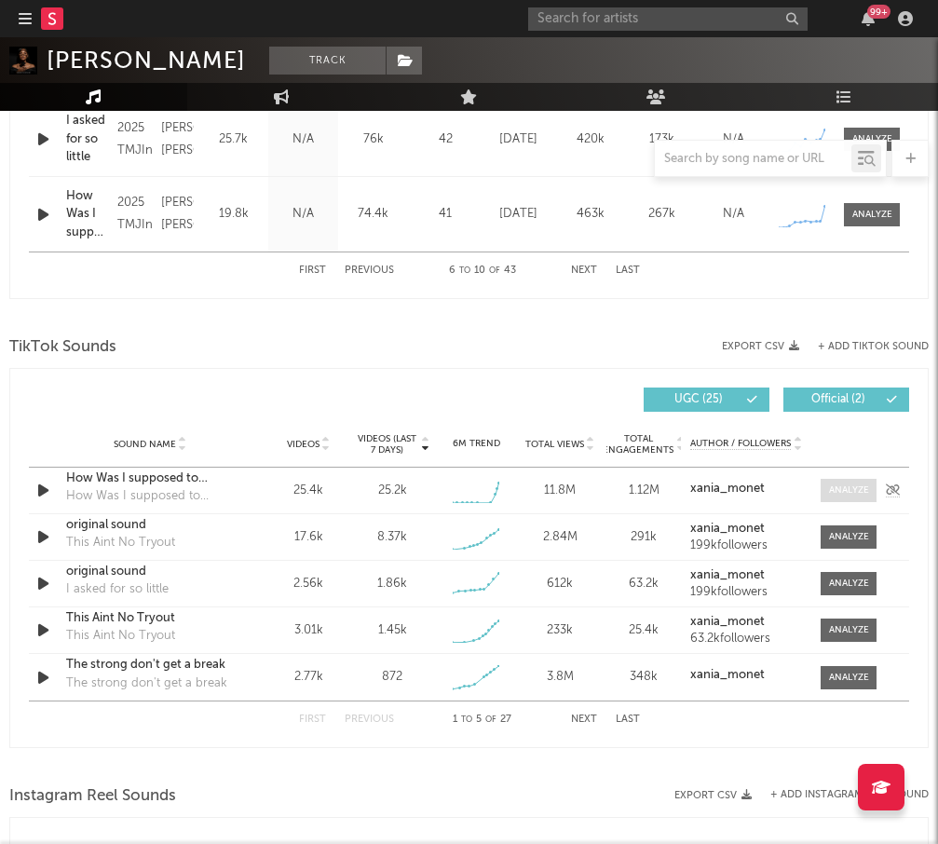
click at [836, 488] on div at bounding box center [849, 490] width 40 height 14
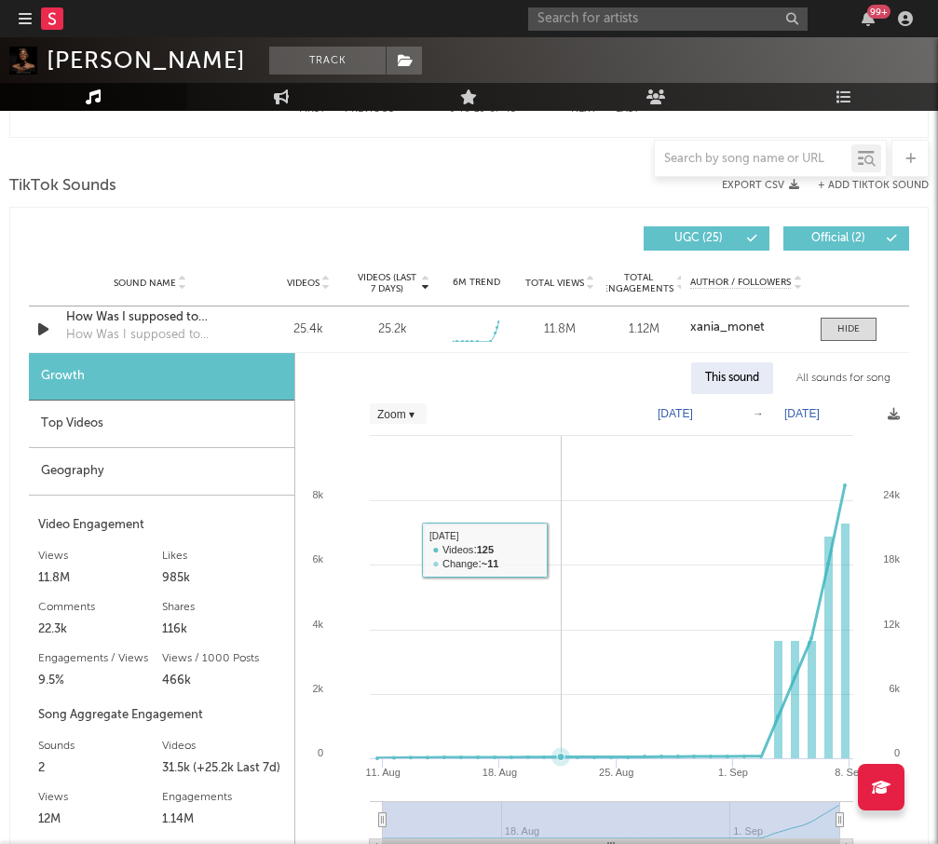
scroll to position [1336, 0]
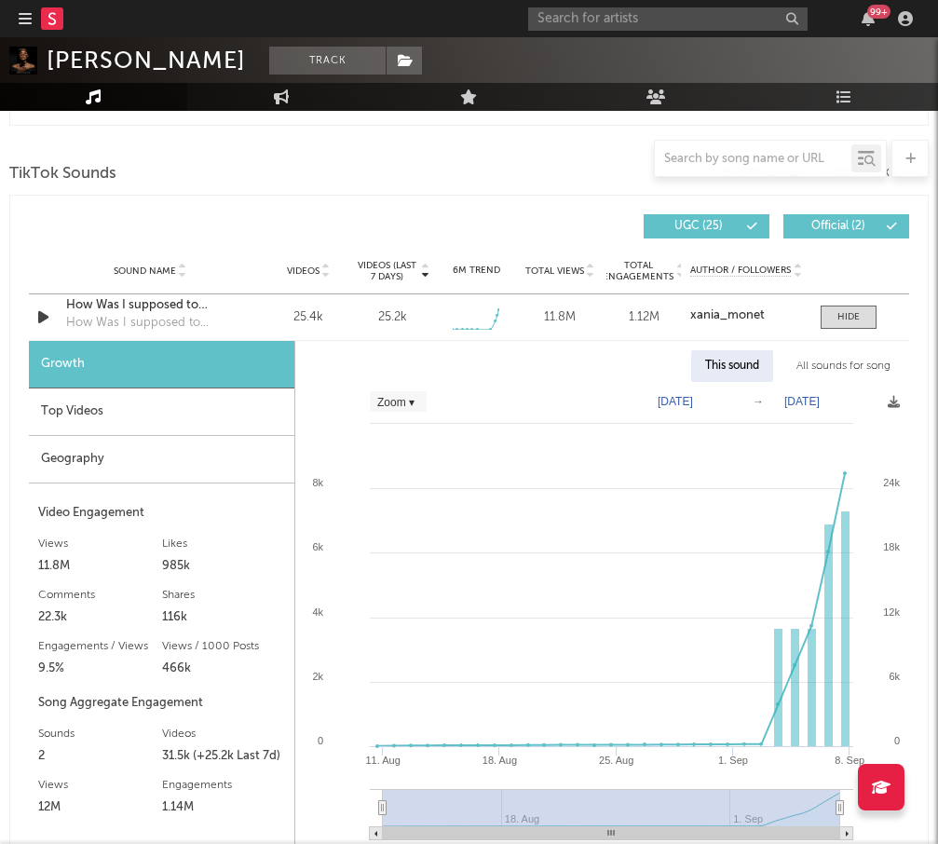
click at [131, 402] on div "Top Videos" at bounding box center [161, 411] width 265 height 47
